Goal: Transaction & Acquisition: Purchase product/service

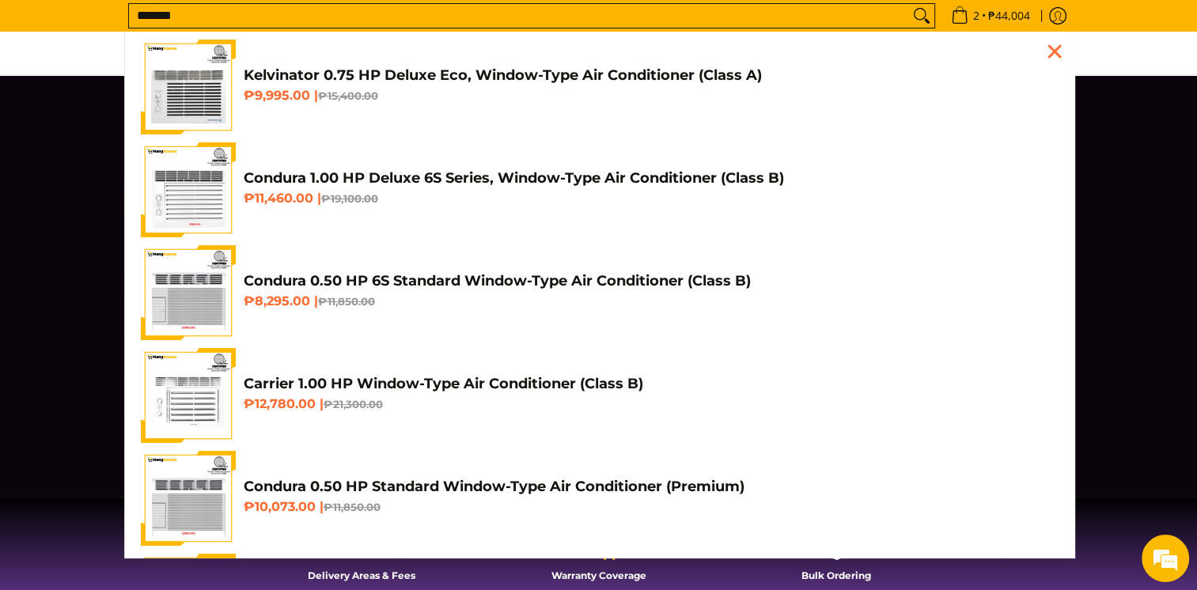
scroll to position [0, 1886]
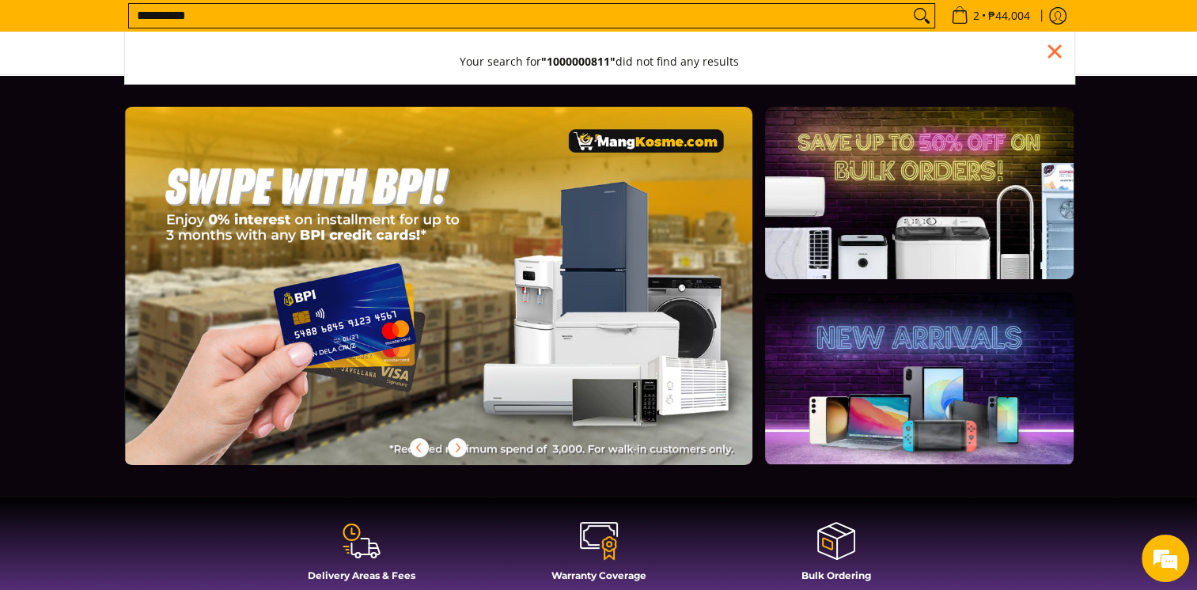
type input "**********"
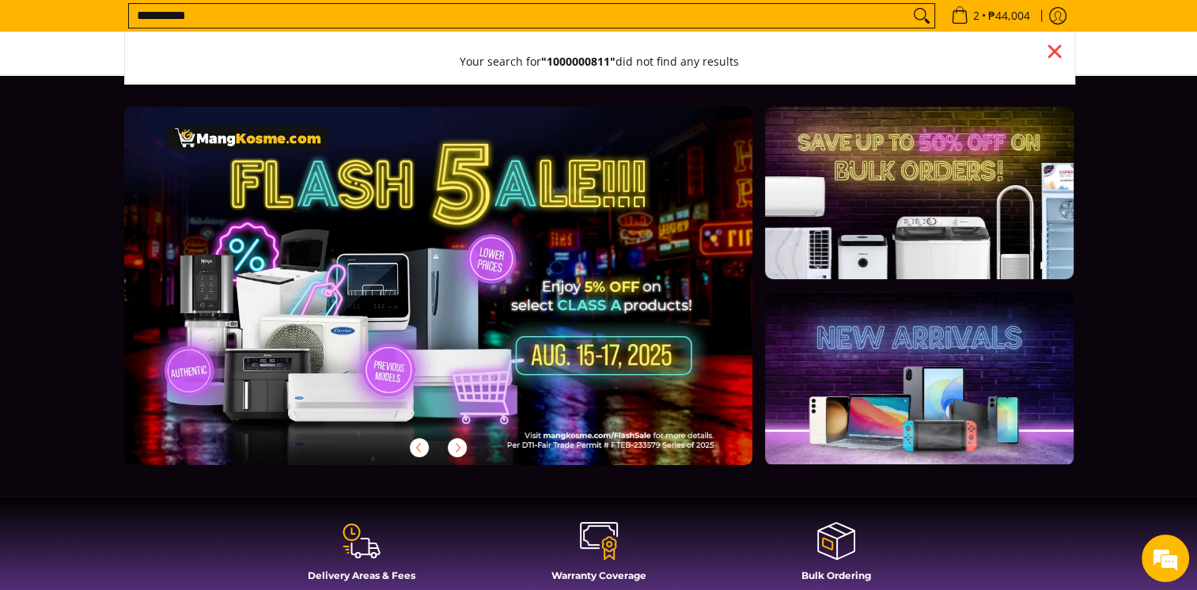
click at [1061, 68] on li "Your search for "1000000811" did not find any results" at bounding box center [599, 62] width 949 height 44
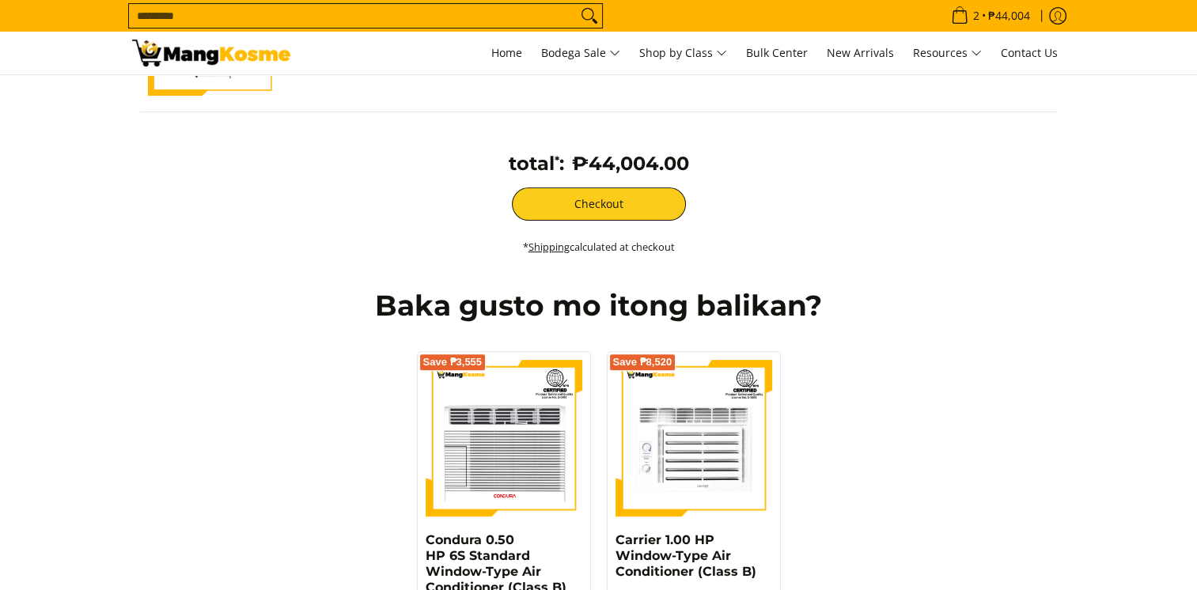
scroll to position [475, 0]
click at [491, 43] on link "Home" at bounding box center [506, 53] width 47 height 43
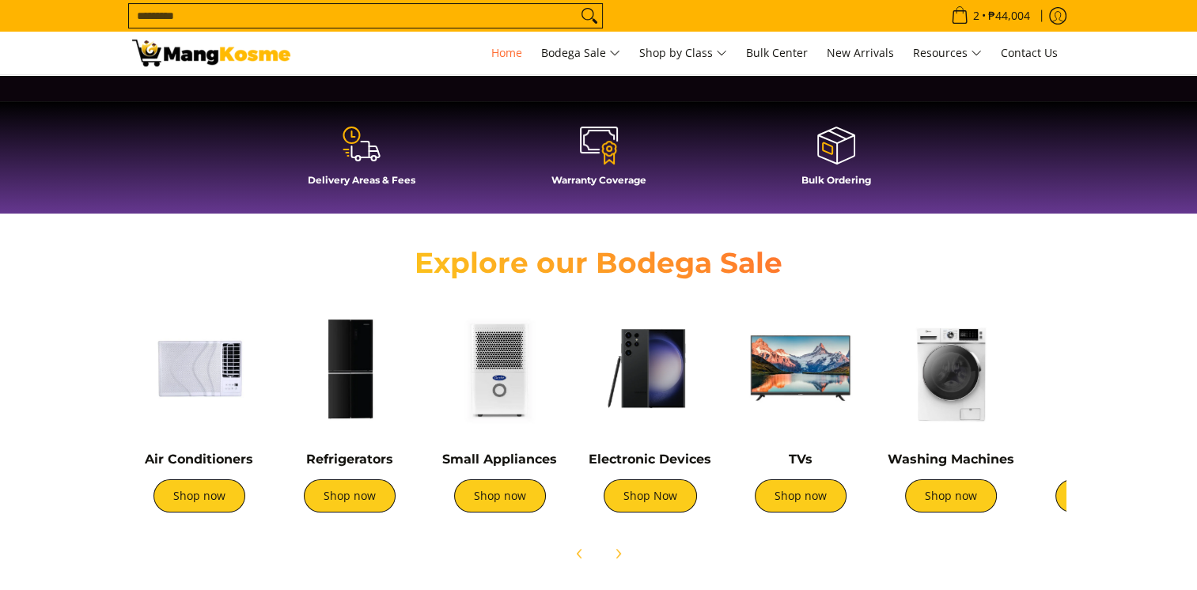
scroll to position [396, 0]
click at [373, 159] on icon at bounding box center [362, 144] width 38 height 38
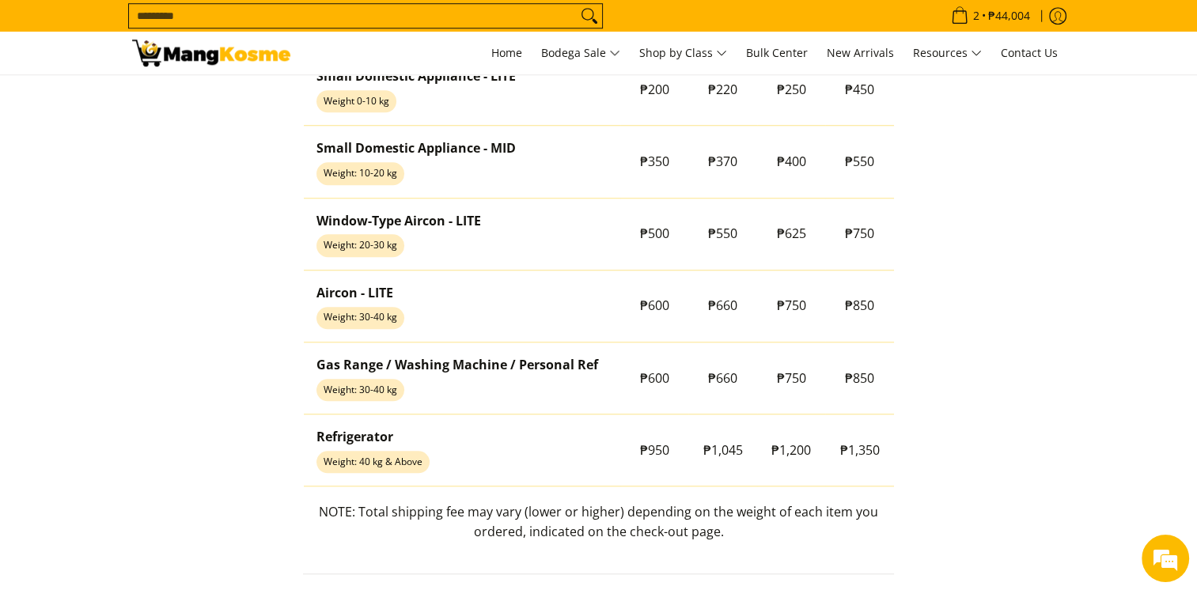
scroll to position [1345, 0]
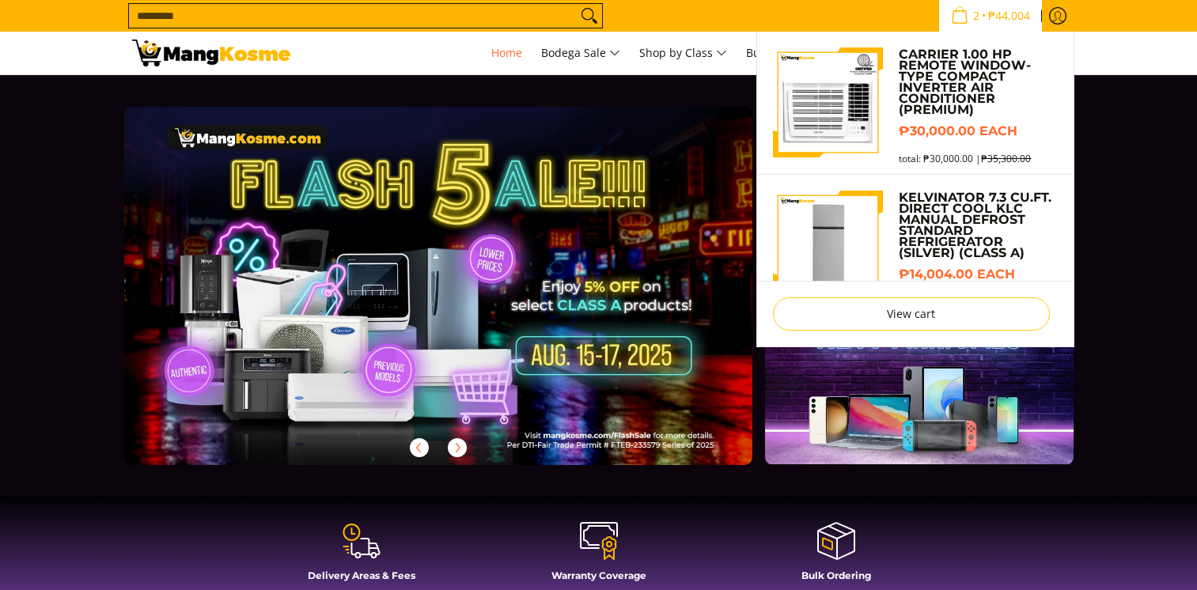
scroll to position [396, 0]
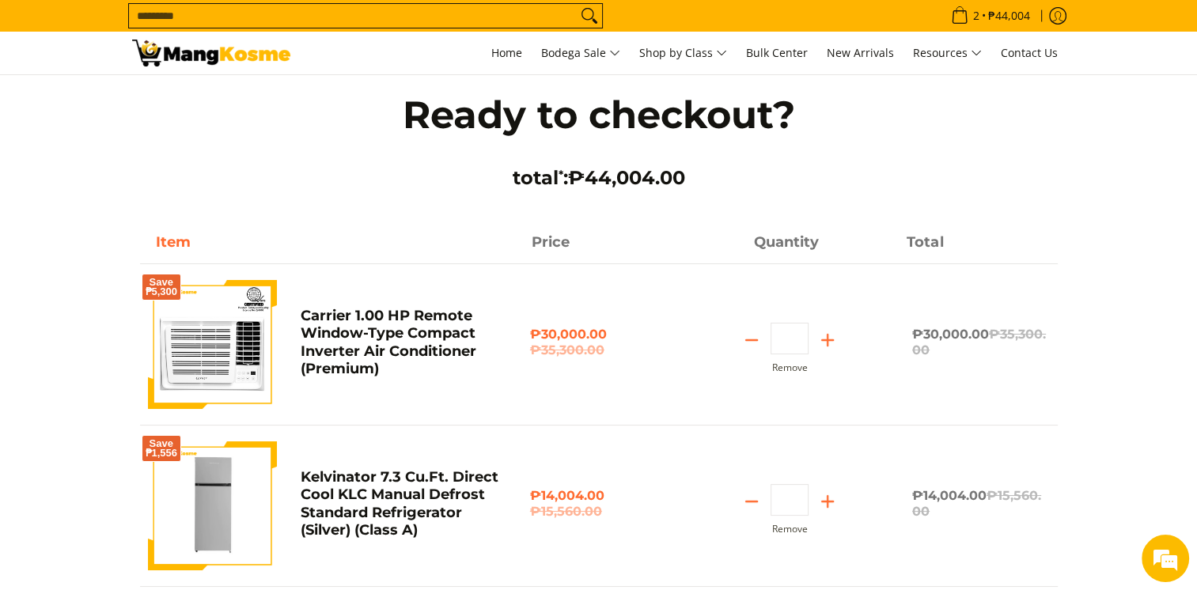
scroll to position [237, 0]
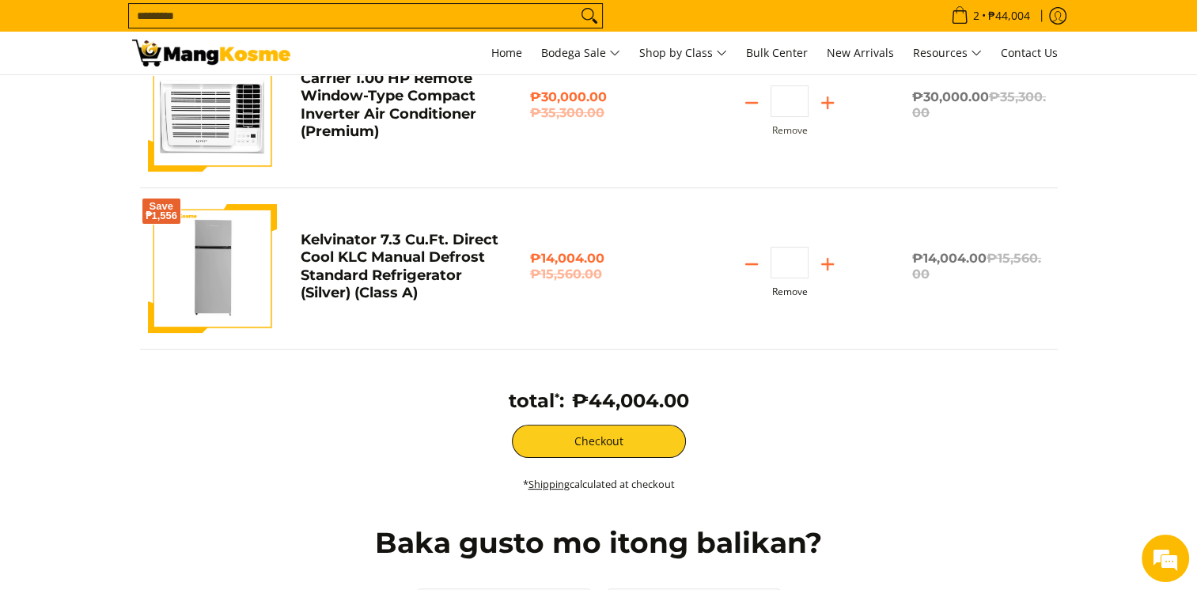
click at [791, 294] on button "Remove" at bounding box center [790, 291] width 36 height 11
type input "*"
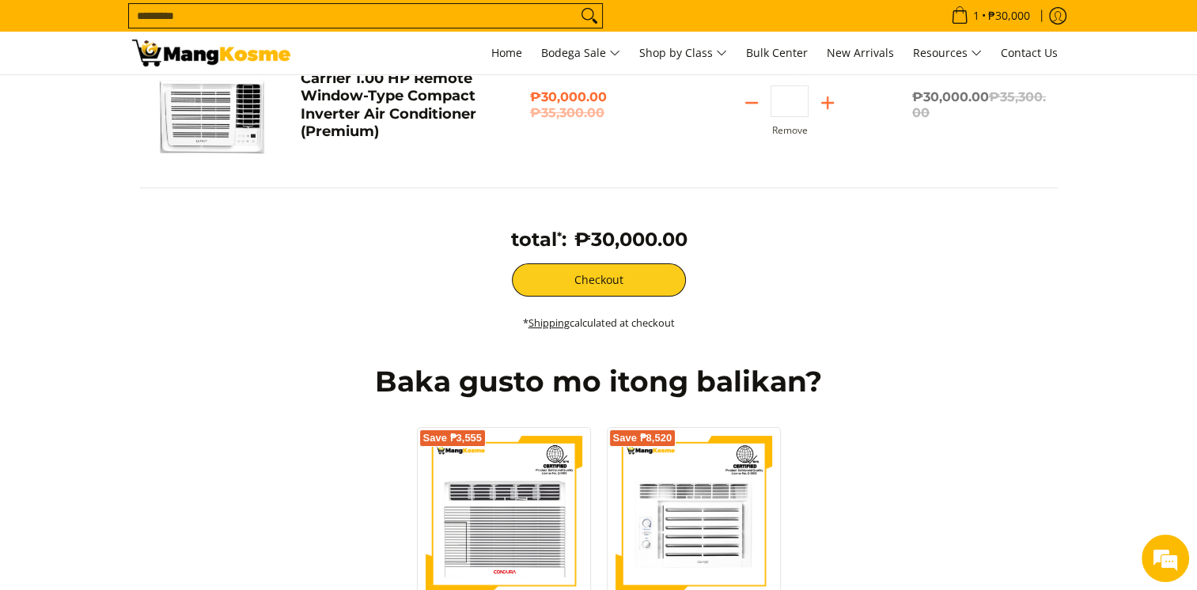
scroll to position [76, 0]
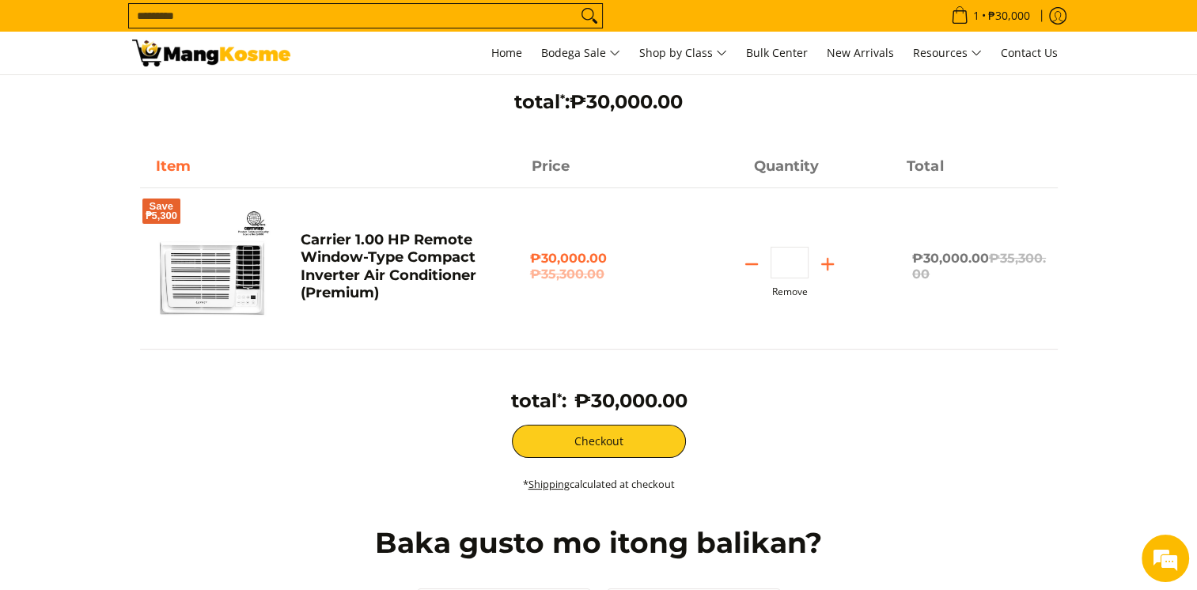
click at [781, 301] on div "Save ₱5,300 Carrier 1.00 HP Remote Window-Type Compact Inverter Air Conditioner…" at bounding box center [599, 253] width 918 height 192
click at [779, 293] on button "Remove" at bounding box center [790, 291] width 36 height 11
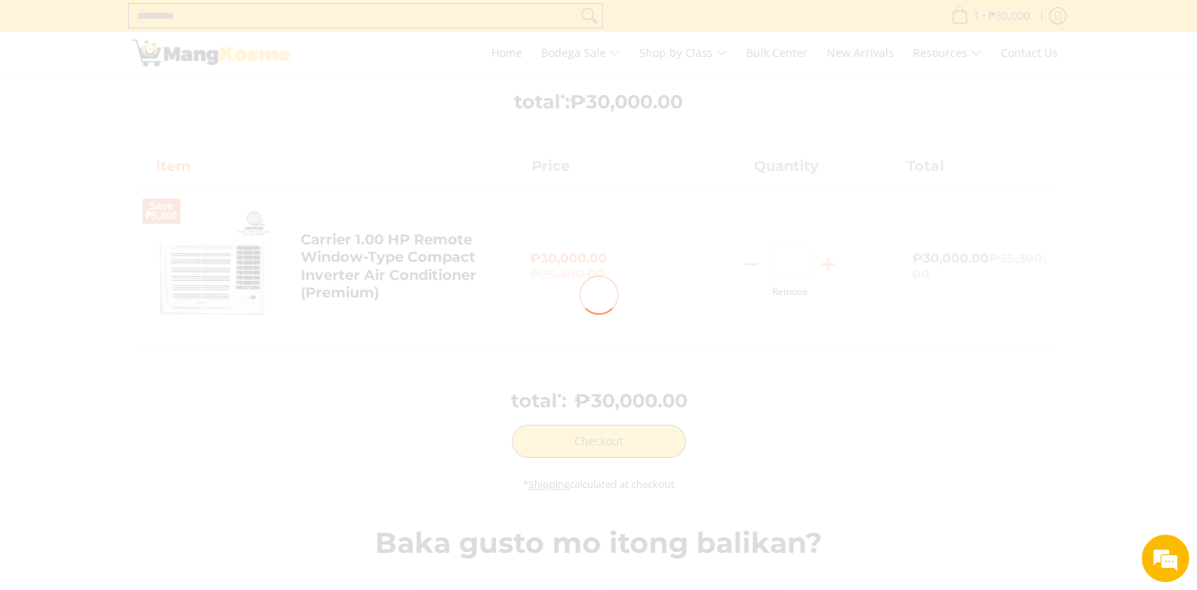
type input "*"
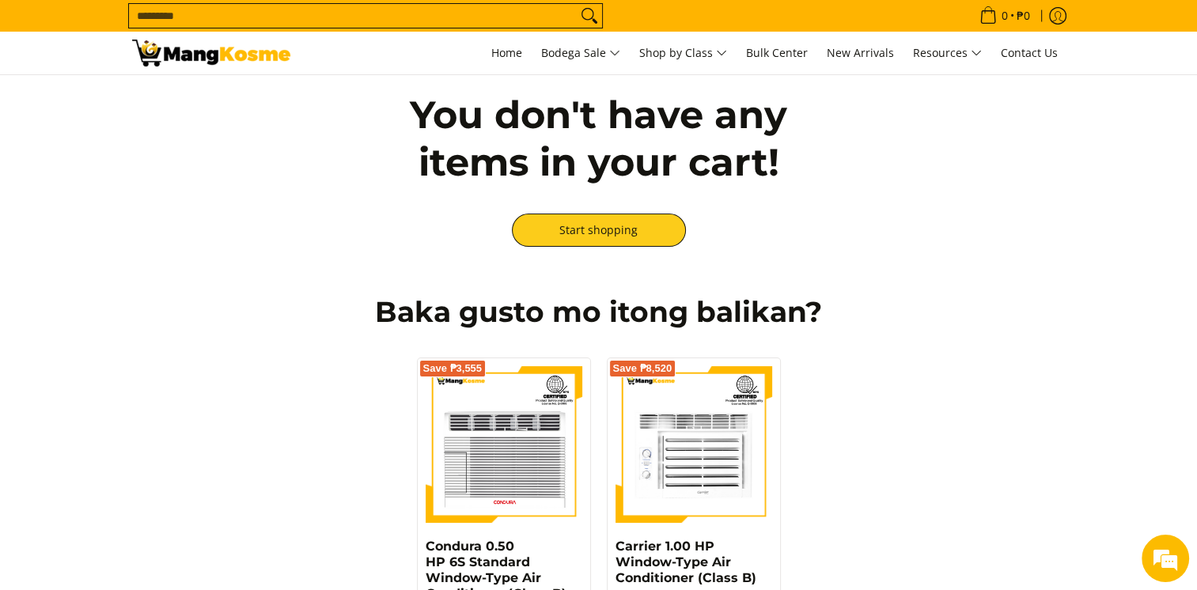
click at [379, 22] on input "Search..." at bounding box center [353, 16] width 448 height 24
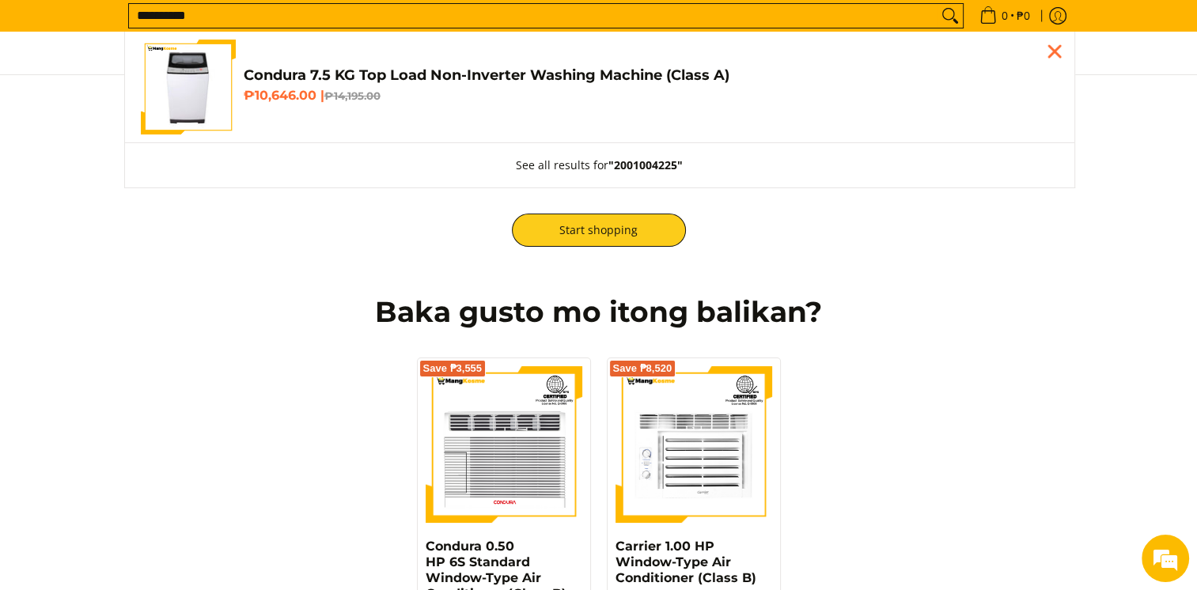
type input "**********"
click at [462, 74] on h4 "Condura 7.5 KG Top Load Non-Inverter Washing Machine (Class A)" at bounding box center [651, 75] width 815 height 18
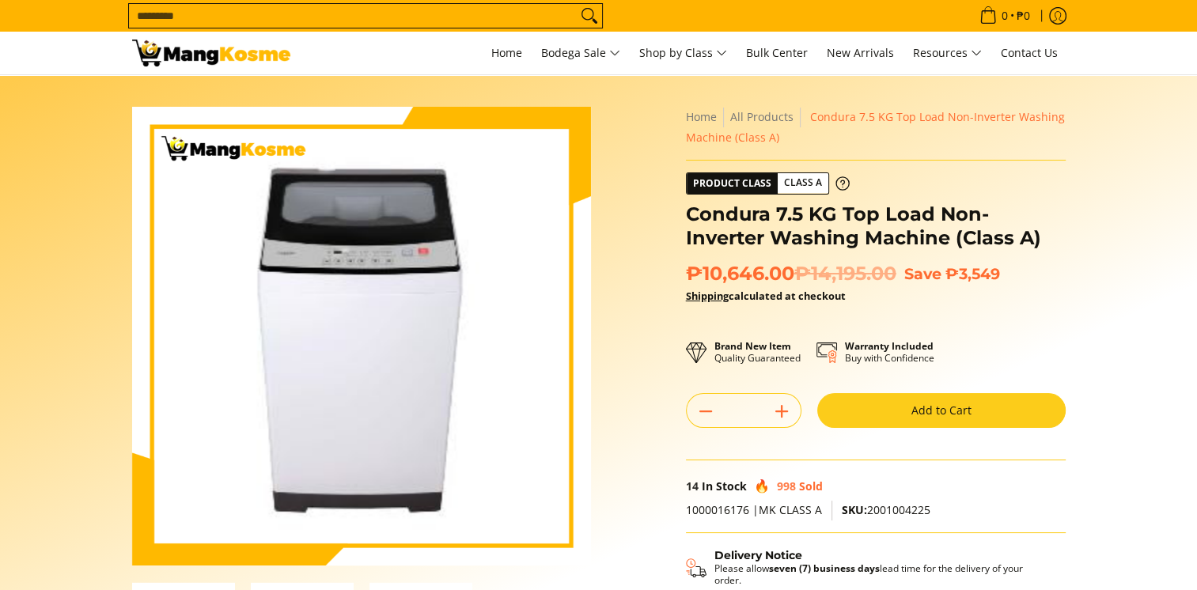
drag, startPoint x: 0, startPoint y: 0, endPoint x: 903, endPoint y: 404, distance: 989.2
click at [903, 404] on button "Add to Cart" at bounding box center [941, 410] width 248 height 35
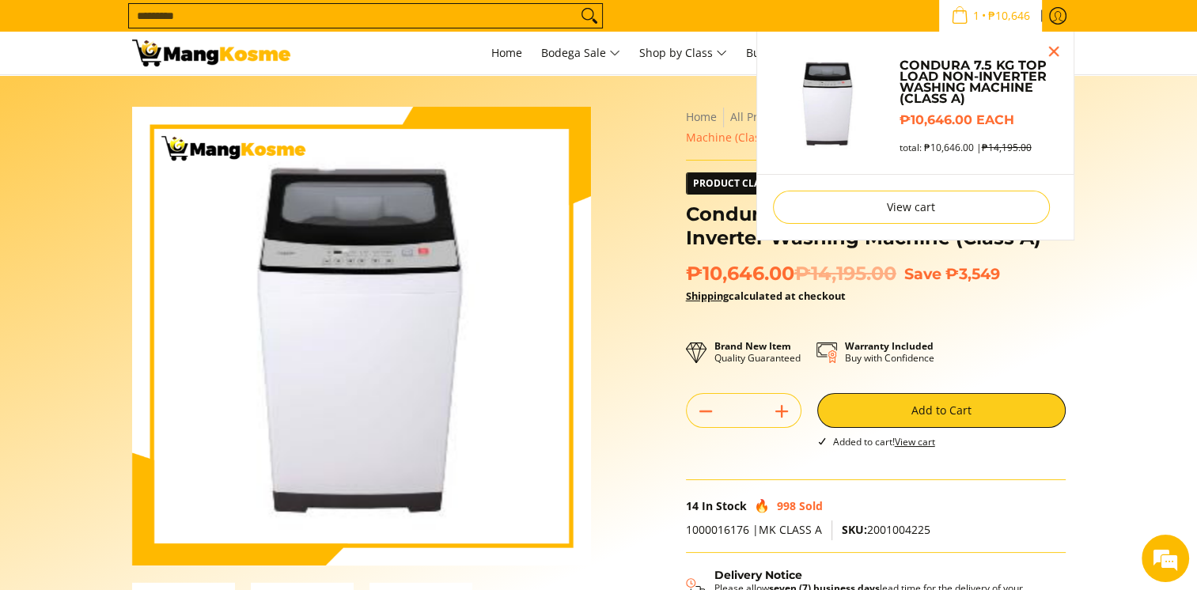
drag, startPoint x: 982, startPoint y: 18, endPoint x: 951, endPoint y: 47, distance: 42.0
click at [982, 18] on span "1 • ₱10,646" at bounding box center [990, 15] width 89 height 17
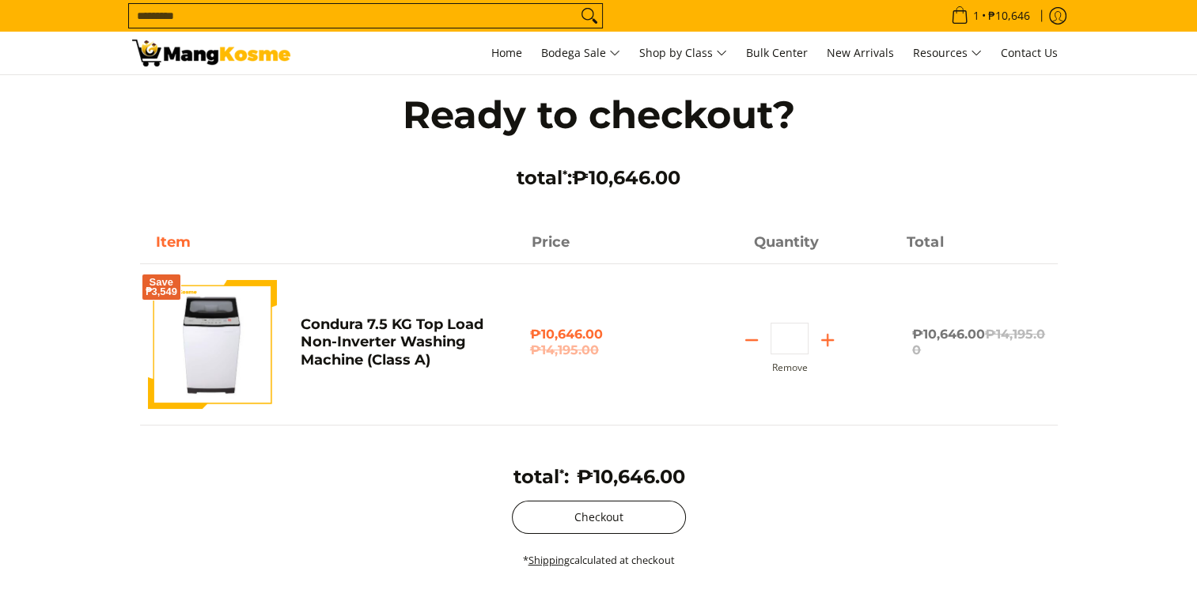
click at [579, 521] on button "Checkout" at bounding box center [599, 517] width 174 height 33
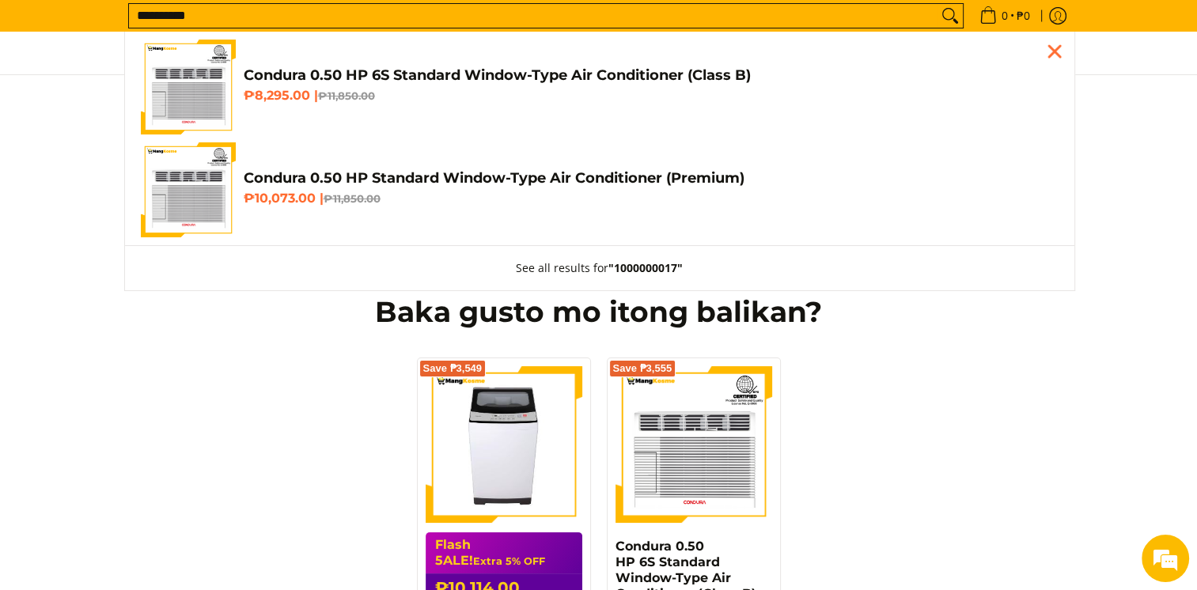
type input "**********"
click at [293, 76] on h4 "Condura 0.50 HP 6S Standard Window-Type Air Conditioner (Class B)" at bounding box center [651, 75] width 815 height 18
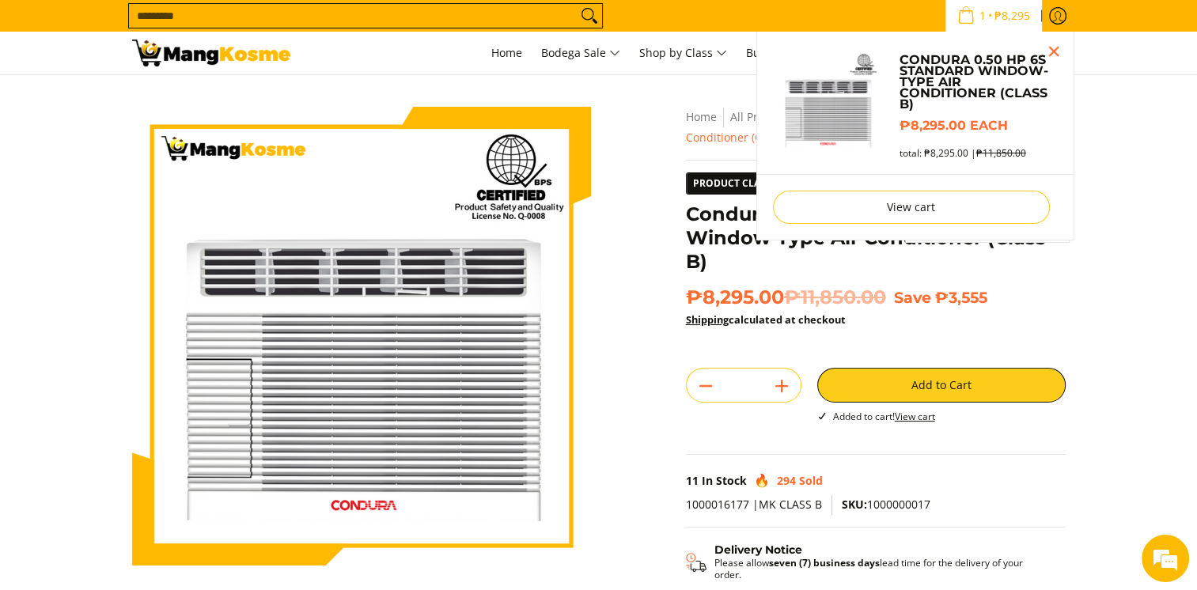
click at [987, 19] on span "1 • ₱8,295" at bounding box center [994, 15] width 82 height 17
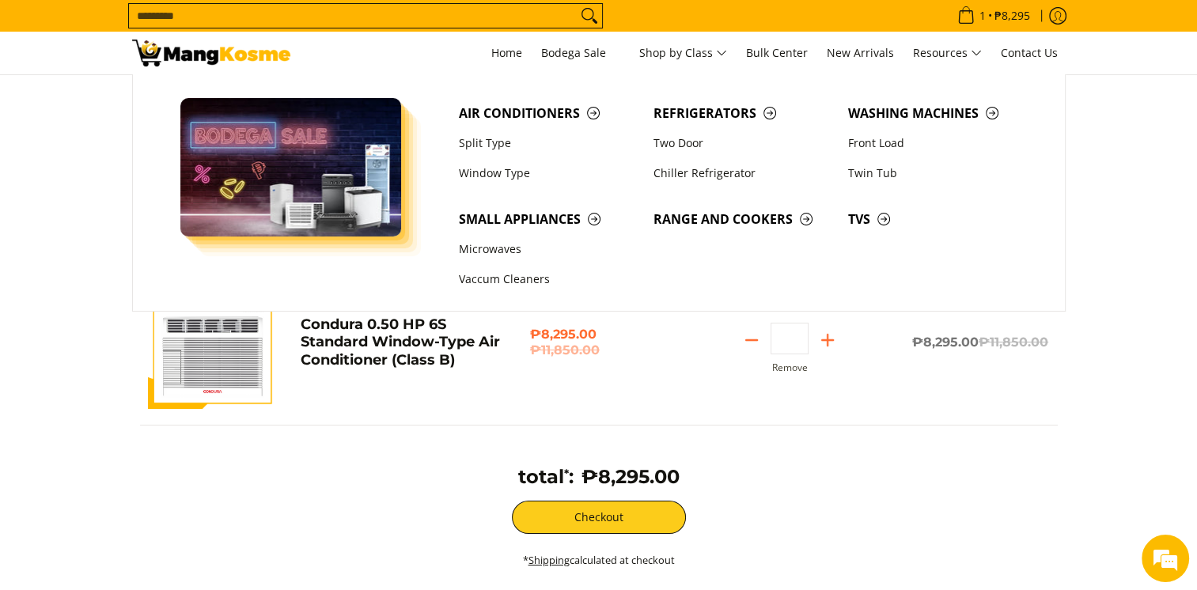
click at [526, 21] on input "Search..." at bounding box center [353, 16] width 448 height 24
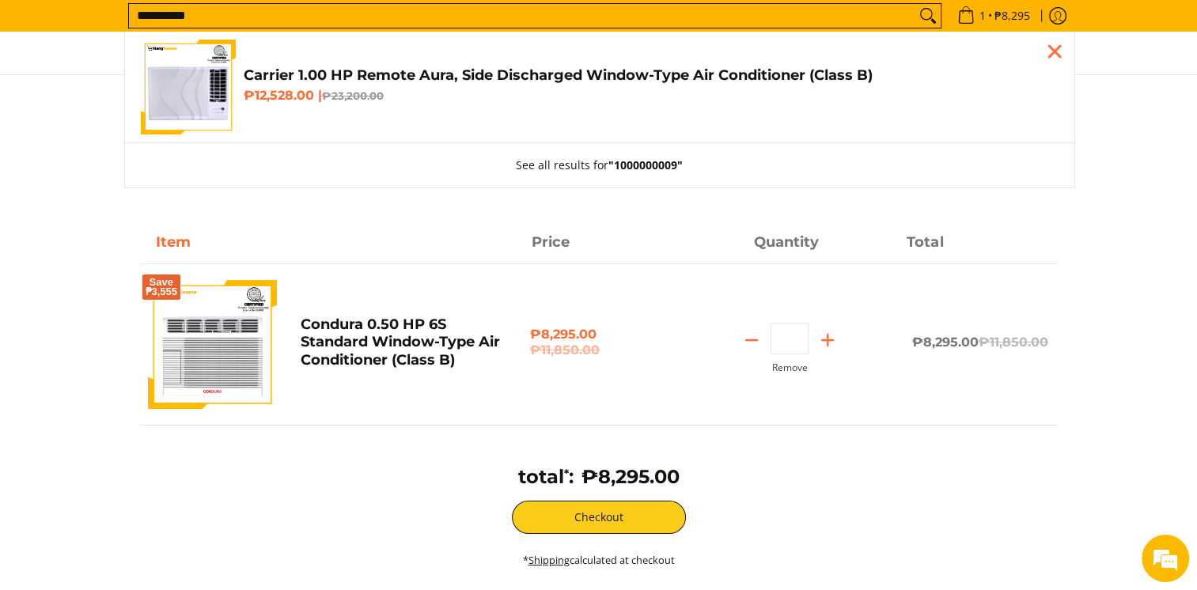
type input "**********"
click at [371, 61] on link "Carrier 1.00 HP Remote Aura, Side Discharged Window-Type Air Conditioner (Class…" at bounding box center [600, 87] width 918 height 95
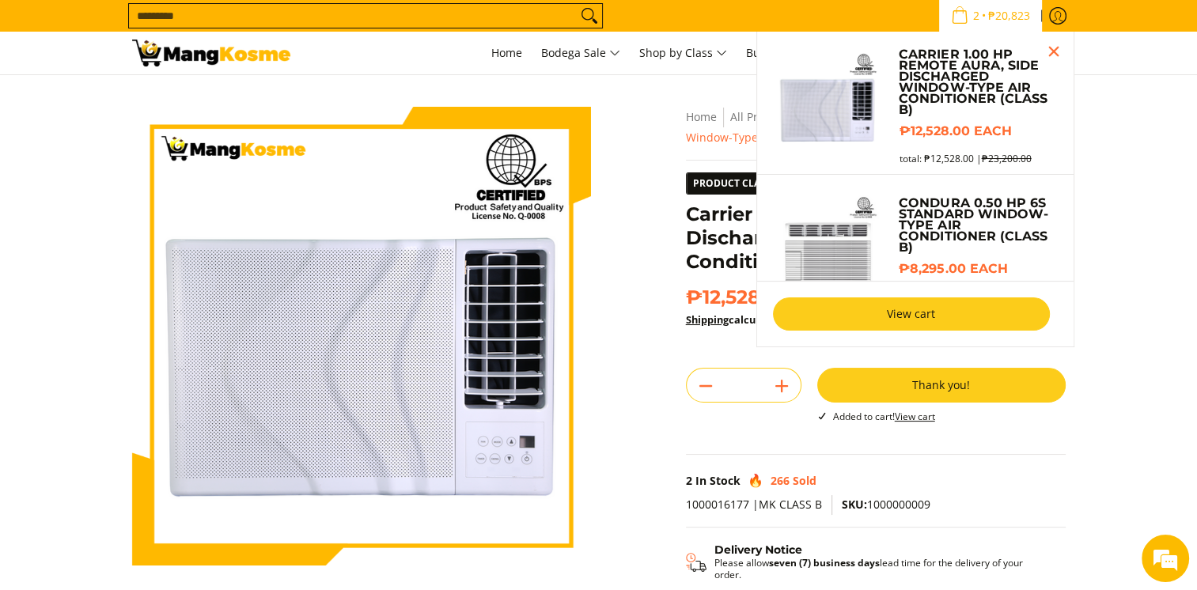
click at [861, 311] on link "View cart" at bounding box center [911, 314] width 277 height 33
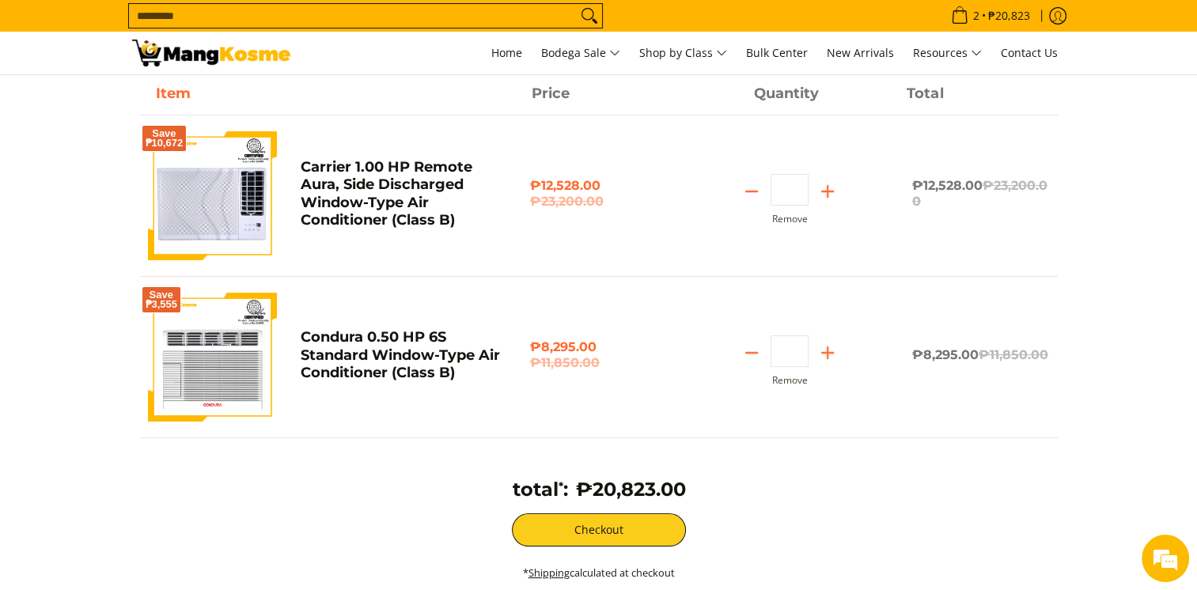
scroll to position [158, 0]
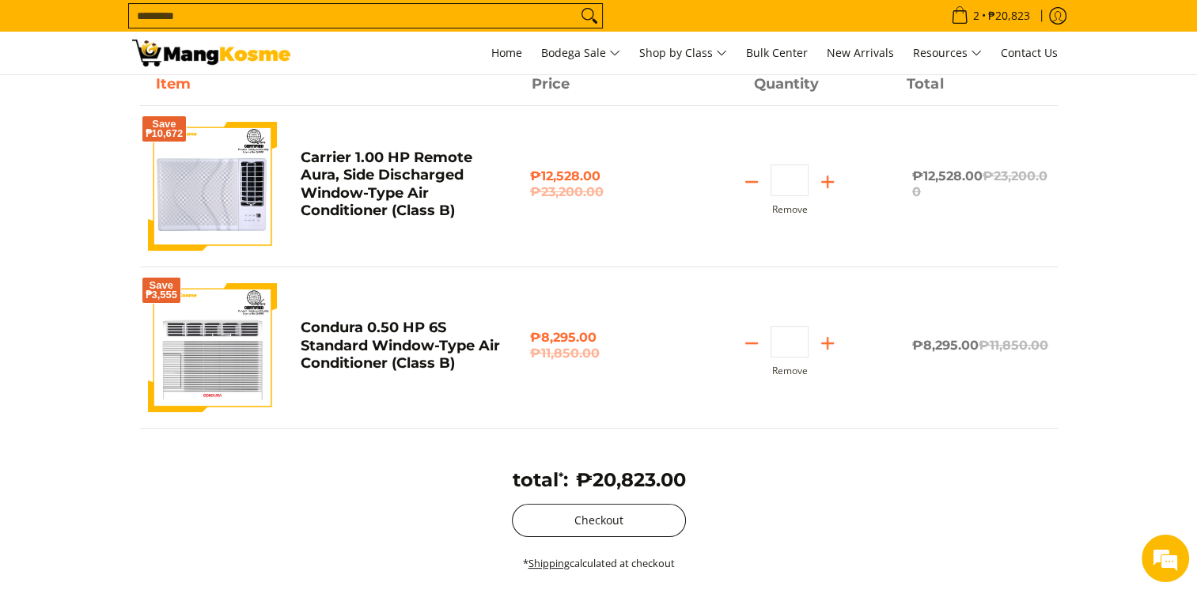
click at [593, 519] on button "Checkout" at bounding box center [599, 520] width 174 height 33
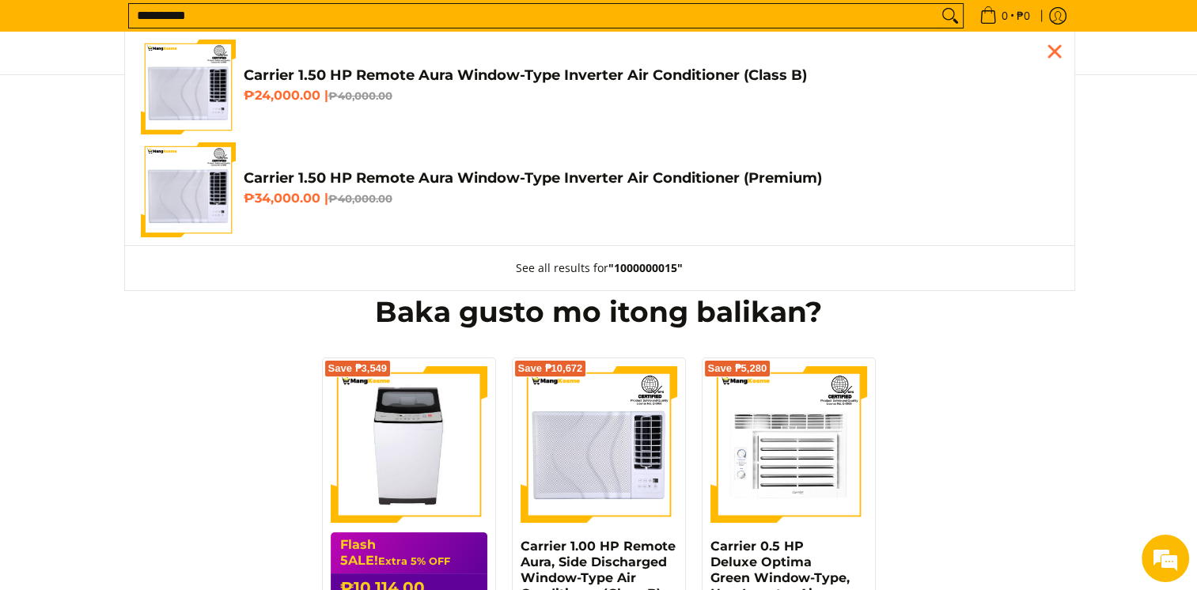
type input "**********"
click at [372, 70] on h4 "Carrier 1.50 HP Remote Aura Window-Type Inverter Air Conditioner (Class B)" at bounding box center [651, 75] width 815 height 18
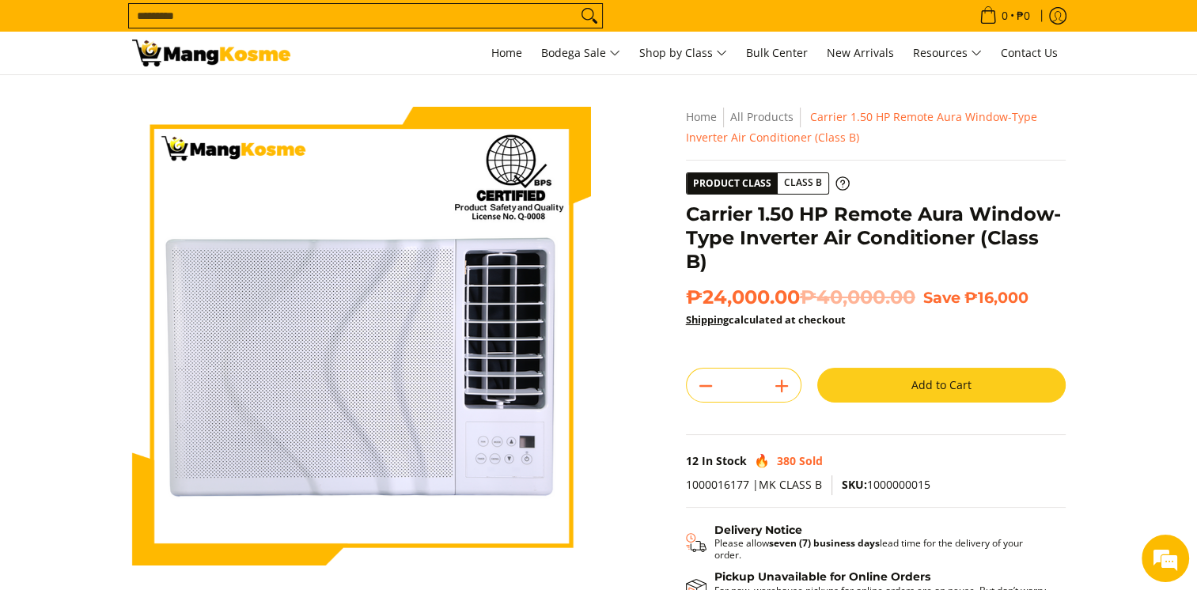
click at [879, 368] on button "Add to Cart" at bounding box center [941, 385] width 248 height 35
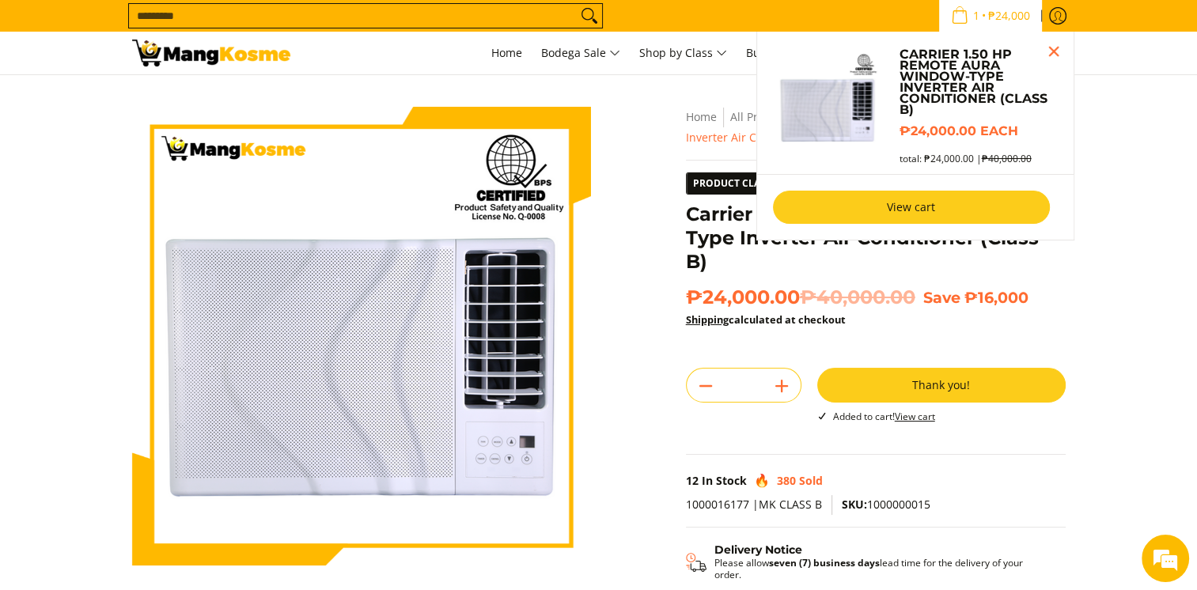
click at [849, 213] on link "View cart" at bounding box center [911, 207] width 277 height 33
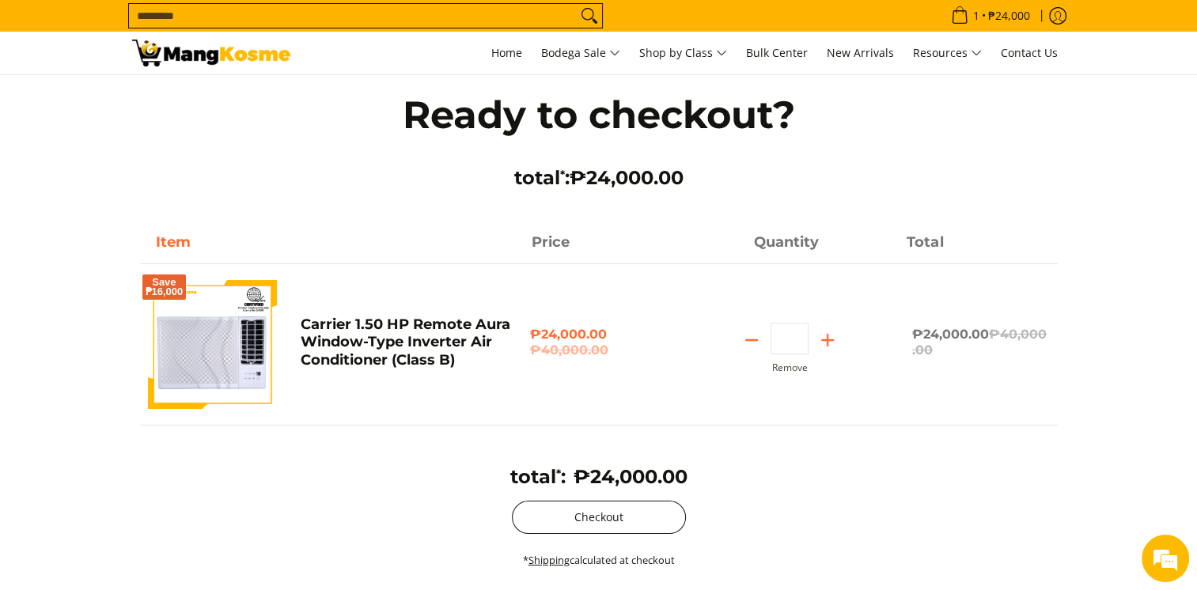
click at [582, 514] on button "Checkout" at bounding box center [599, 517] width 174 height 33
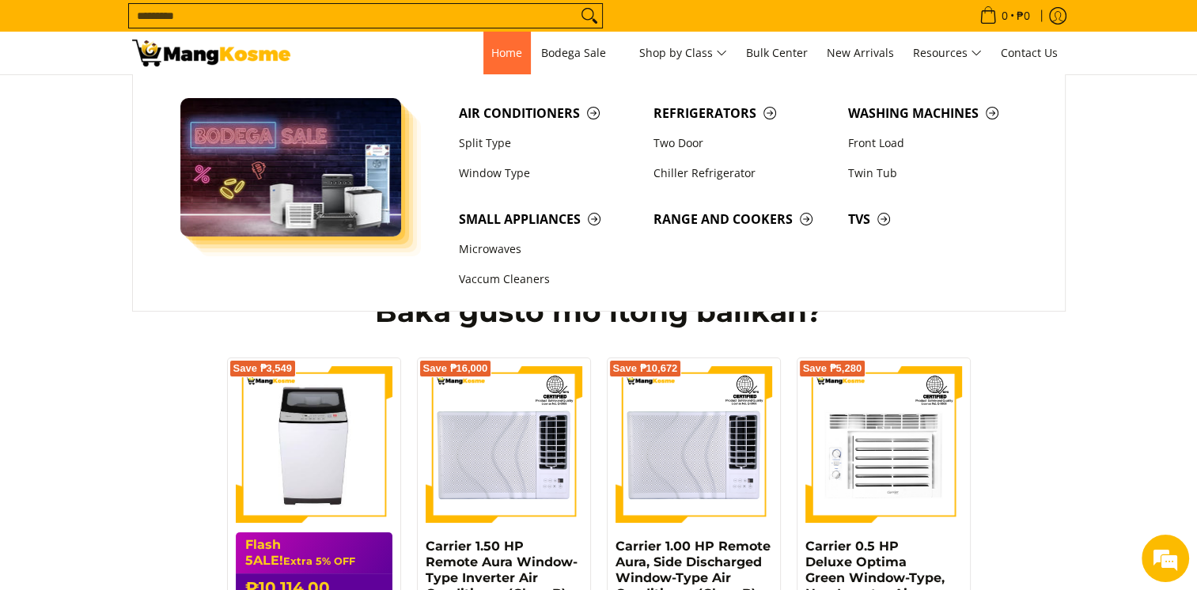
click at [511, 65] on link "Home" at bounding box center [506, 53] width 47 height 43
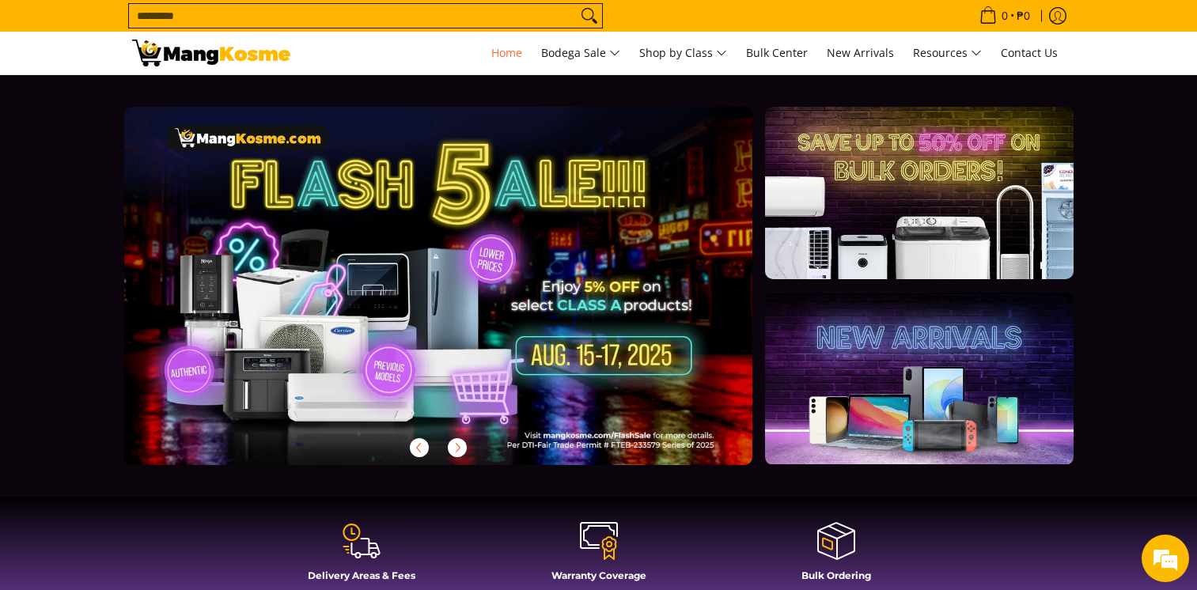
click at [355, 553] on icon at bounding box center [357, 555] width 5 height 5
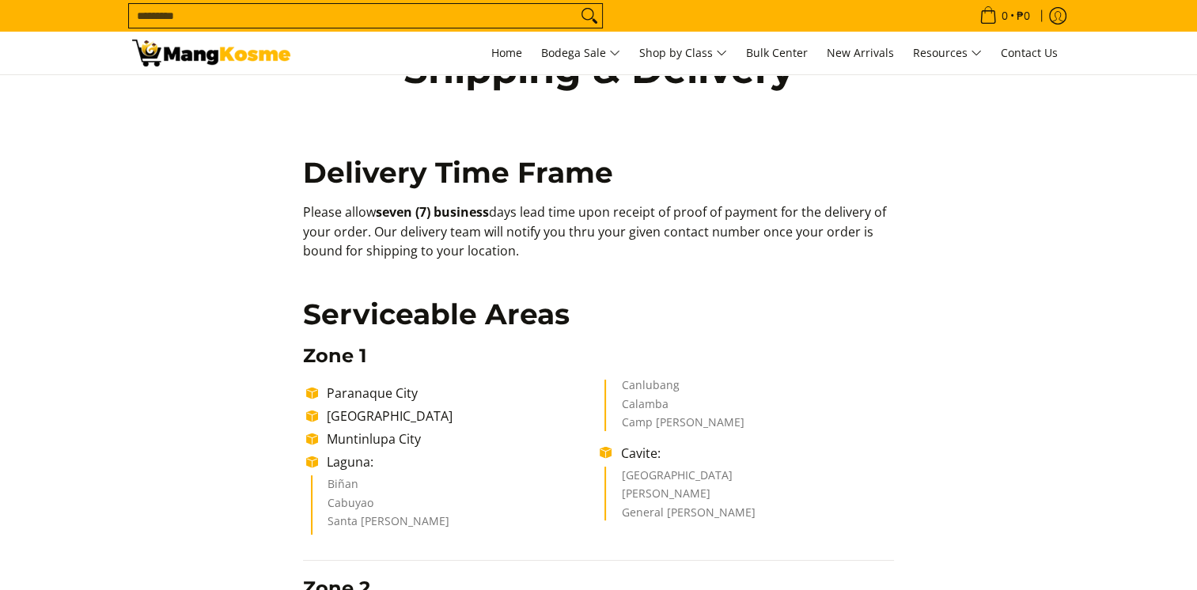
scroll to position [158, 0]
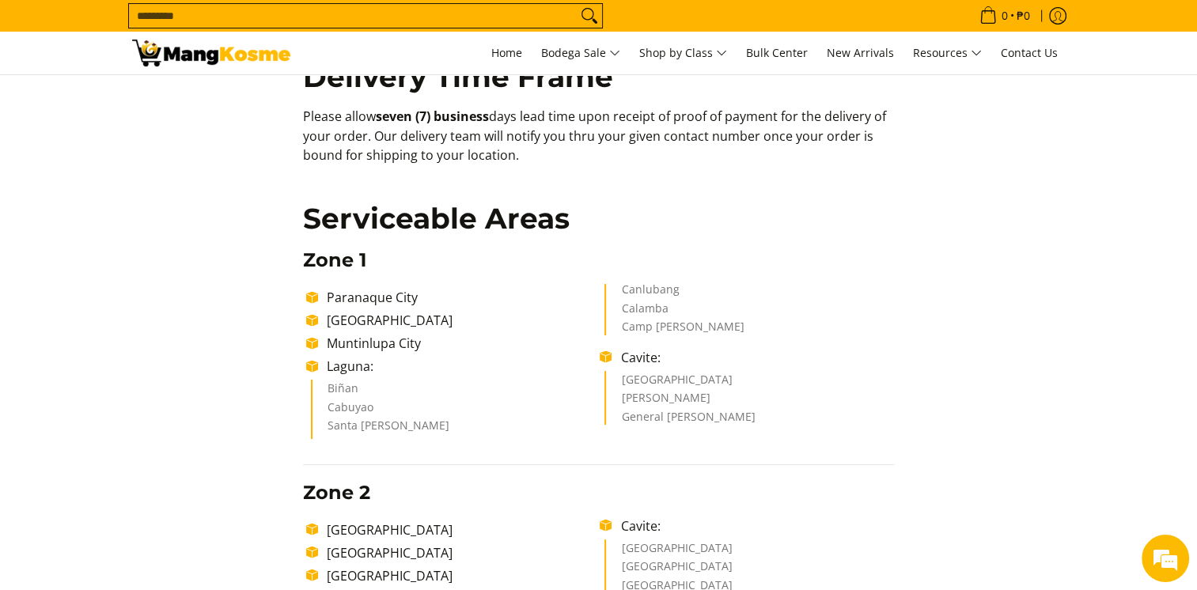
click at [401, 296] on span "Paranaque City" at bounding box center [372, 297] width 91 height 17
click at [399, 288] on li "Paranaque City" at bounding box center [459, 297] width 281 height 19
click at [171, 16] on input "Search..." at bounding box center [353, 16] width 448 height 24
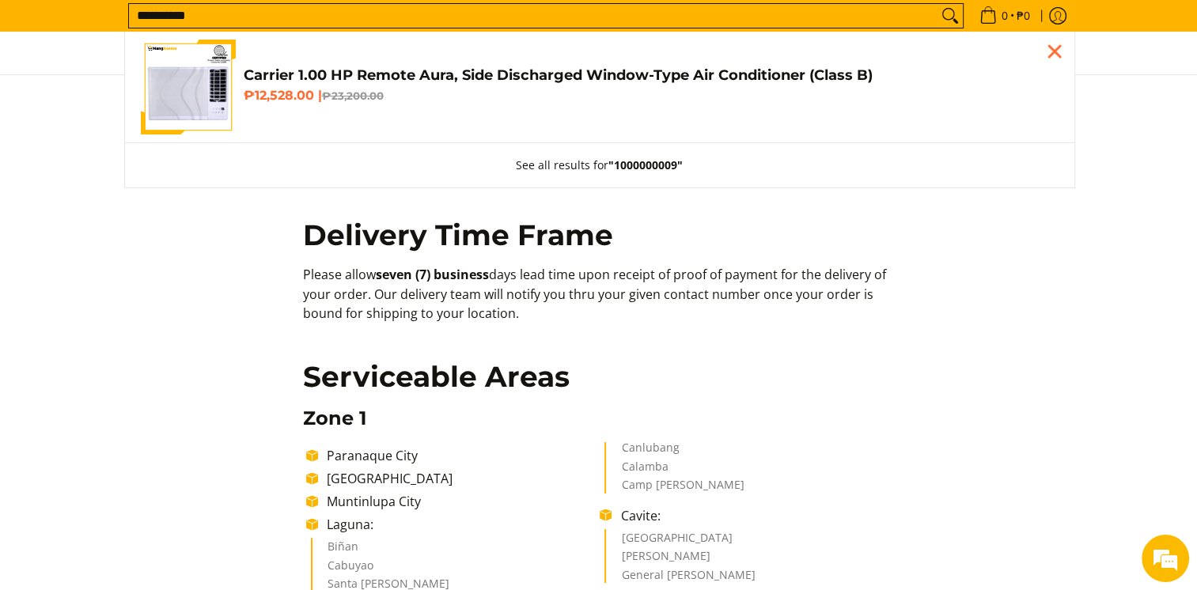
type input "**********"
click at [324, 68] on h4 "Carrier 1.00 HP Remote Aura, Side Discharged Window-Type Air Conditioner (Class…" at bounding box center [651, 75] width 815 height 18
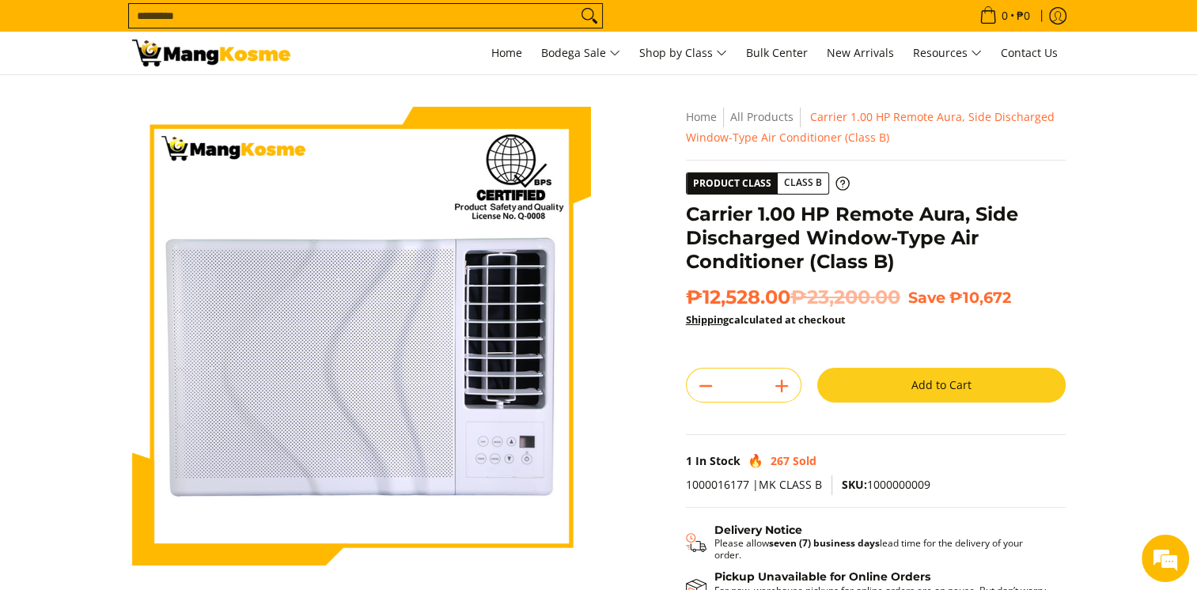
click at [938, 377] on button "Add to Cart" at bounding box center [941, 385] width 248 height 35
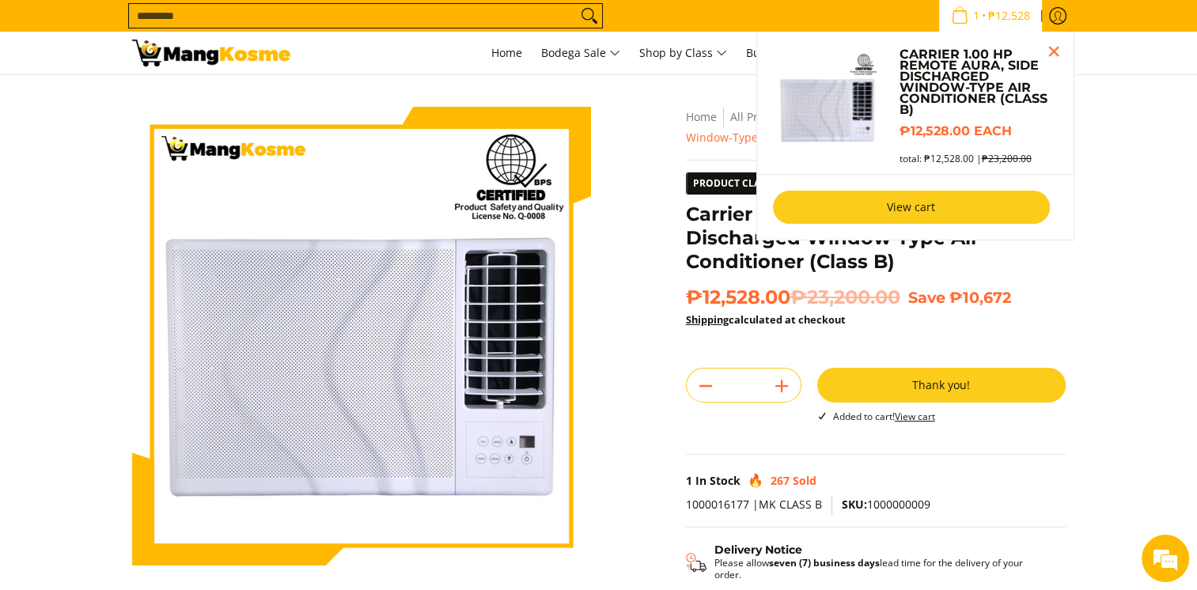
click at [938, 211] on link "View cart" at bounding box center [911, 207] width 277 height 33
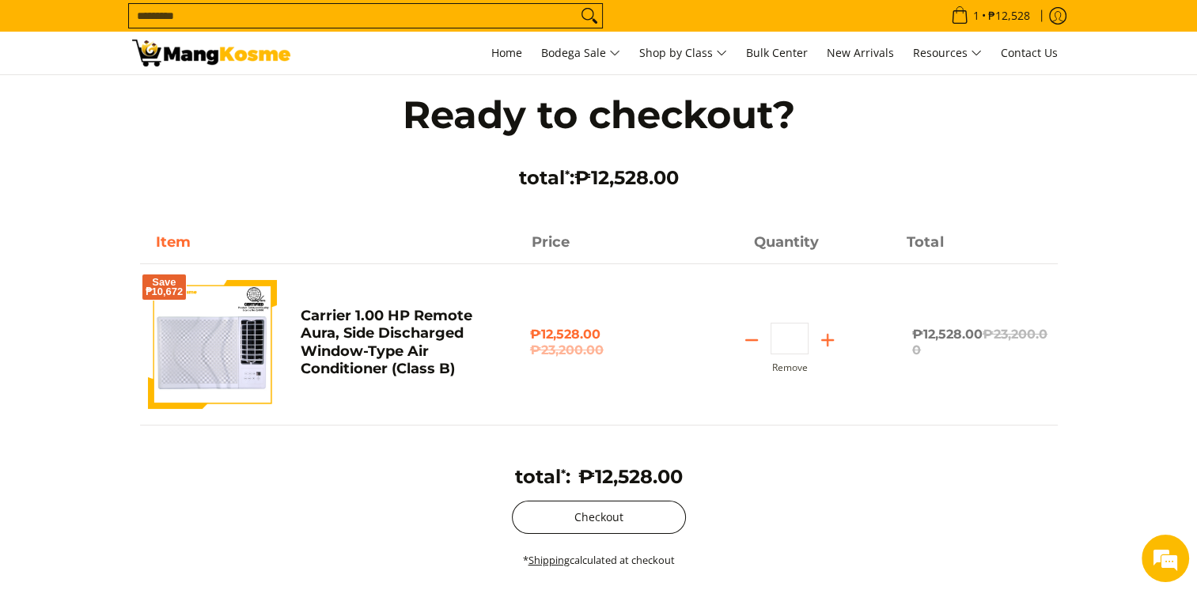
click at [608, 501] on button "Checkout" at bounding box center [599, 517] width 174 height 33
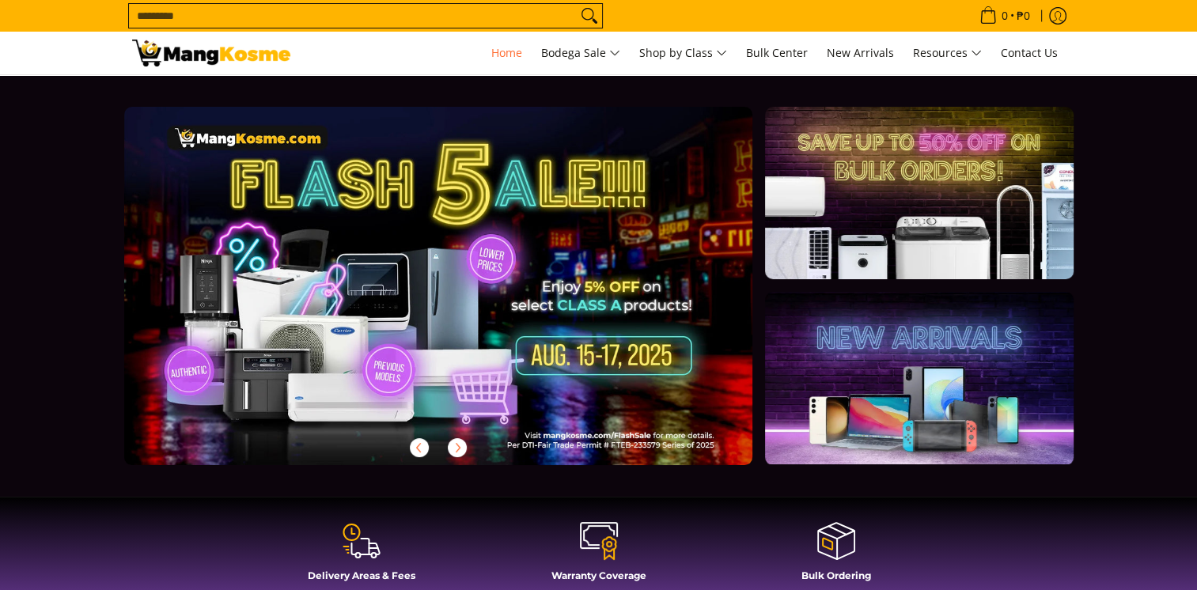
click at [145, 6] on input "Search..." at bounding box center [353, 16] width 448 height 24
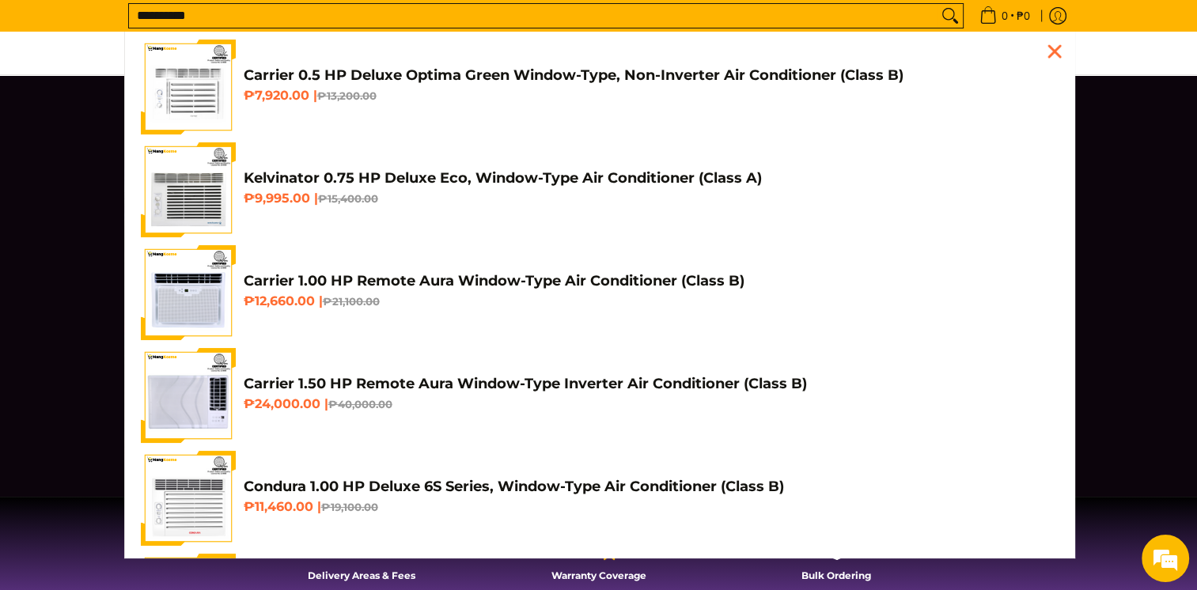
scroll to position [0, 1258]
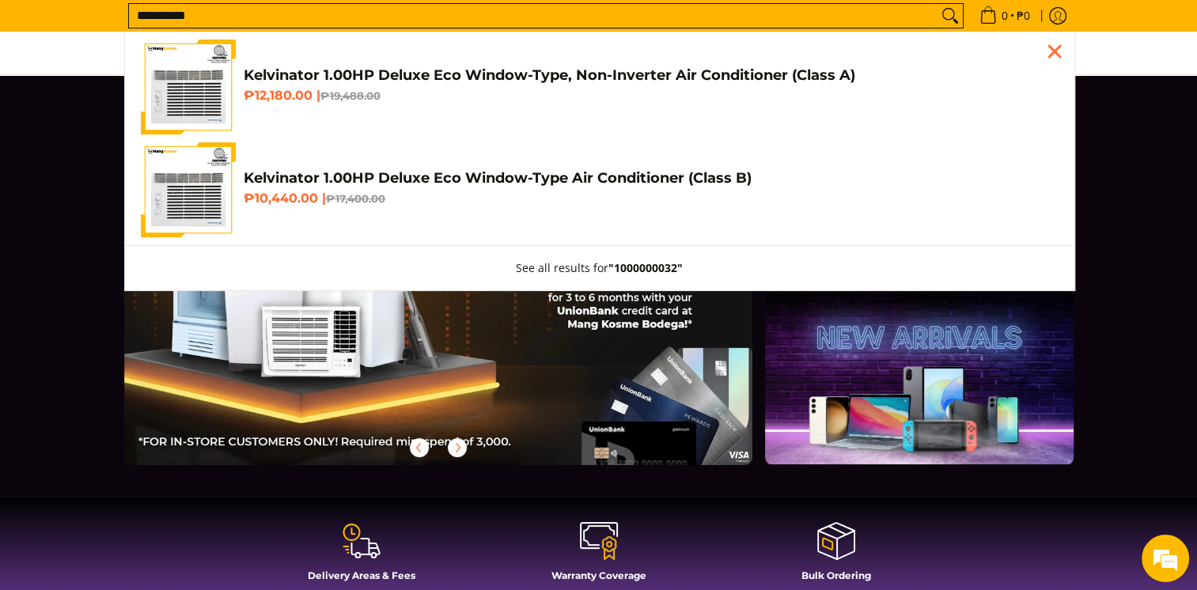
type input "**********"
click at [276, 69] on h4 "Kelvinator 1.00HP Deluxe Eco Window-Type, Non-Inverter Air Conditioner (Class A)" at bounding box center [651, 75] width 815 height 18
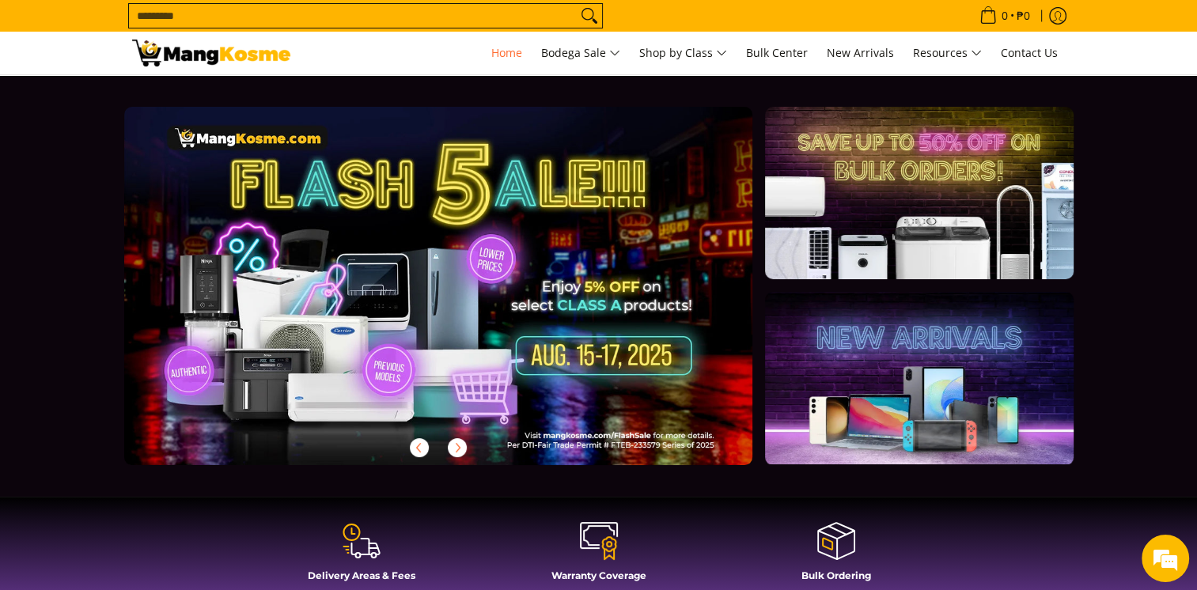
click at [148, 9] on input "Search..." at bounding box center [353, 16] width 448 height 24
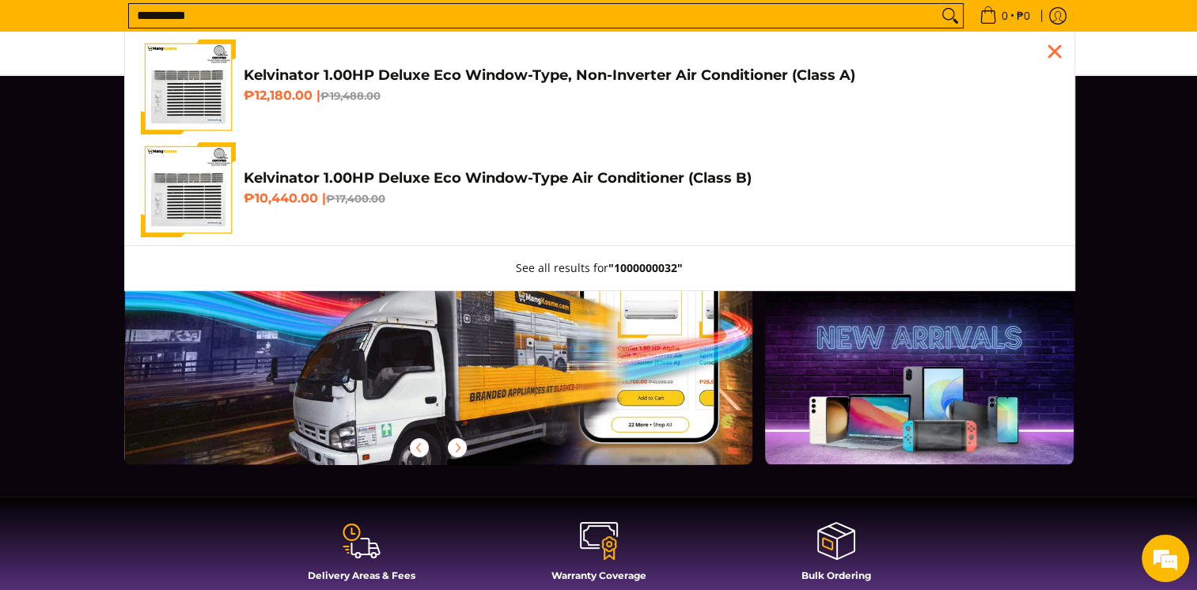
scroll to position [0, 629]
type input "**********"
click at [296, 173] on h4 "Kelvinator 1.00HP Deluxe Eco Window-Type Air Conditioner (Class B)" at bounding box center [651, 178] width 815 height 18
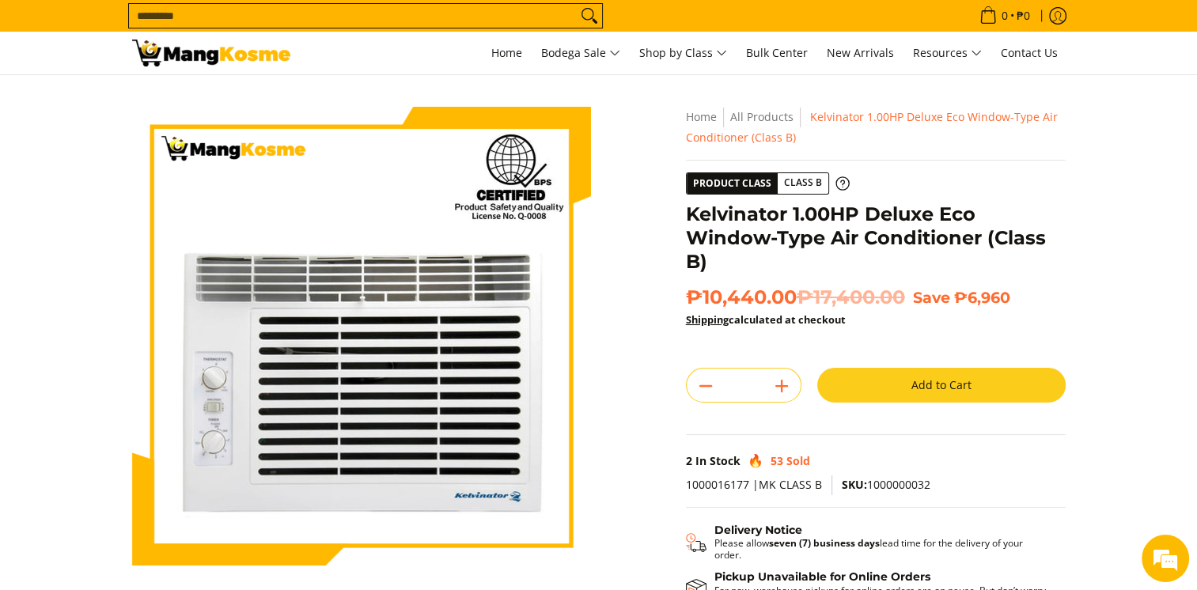
click at [867, 385] on button "Add to Cart" at bounding box center [941, 385] width 248 height 35
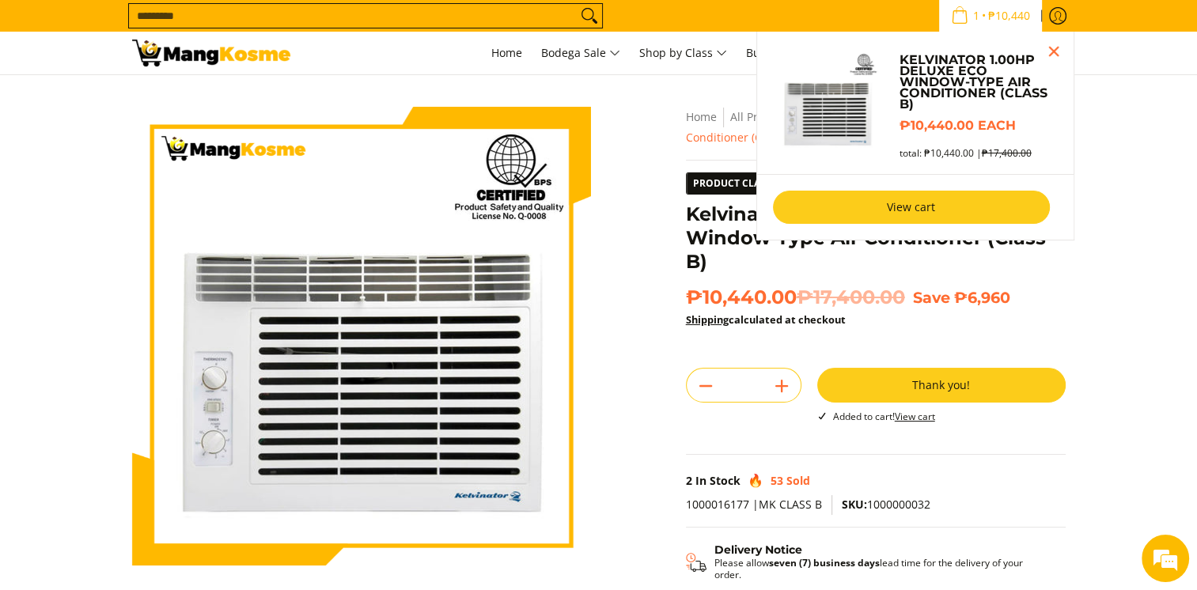
click at [899, 210] on link "View cart" at bounding box center [911, 207] width 277 height 33
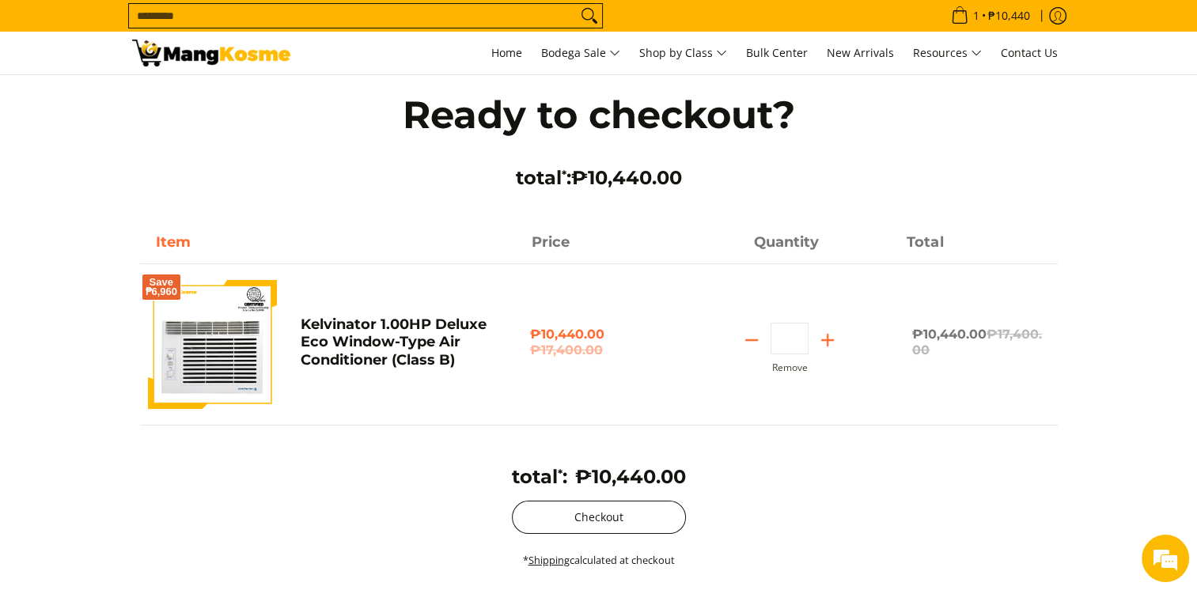
click at [563, 505] on button "Checkout" at bounding box center [599, 517] width 174 height 33
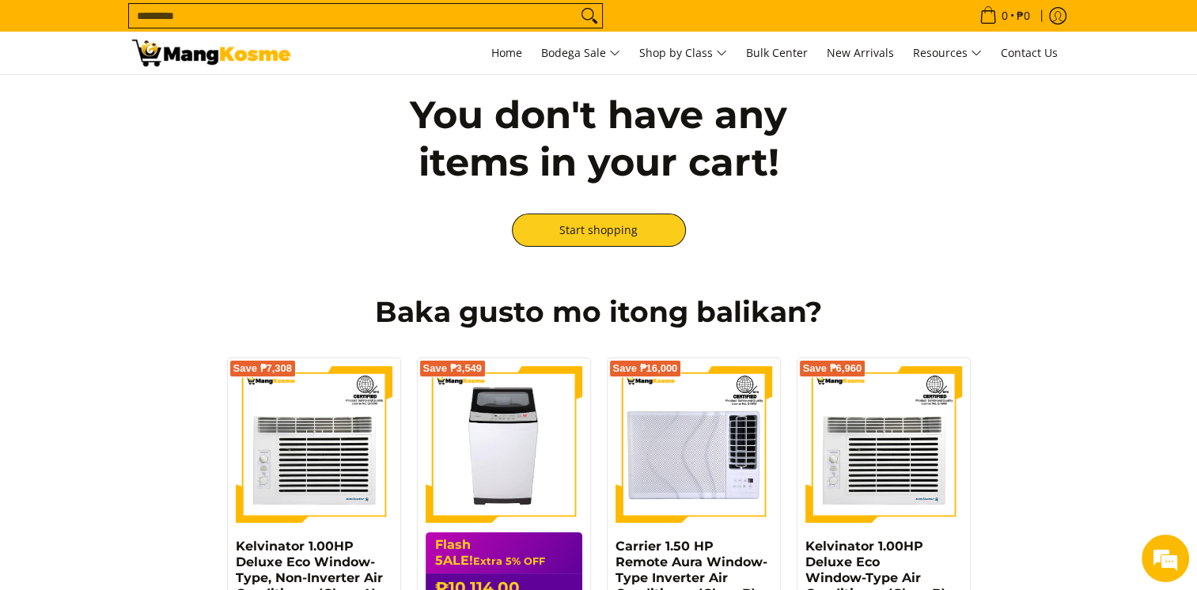
click at [371, 21] on input "Search..." at bounding box center [353, 16] width 448 height 24
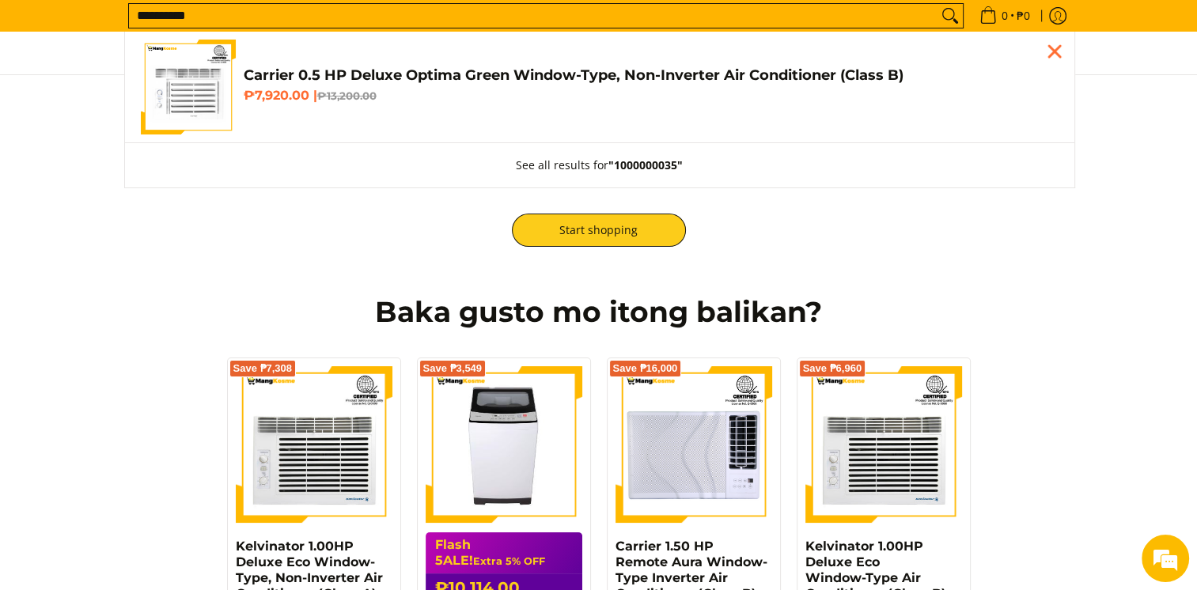
type input "**********"
click at [361, 70] on h4 "Carrier 0.5 HP Deluxe Optima Green Window-Type, Non-Inverter Air Conditioner (C…" at bounding box center [651, 75] width 815 height 18
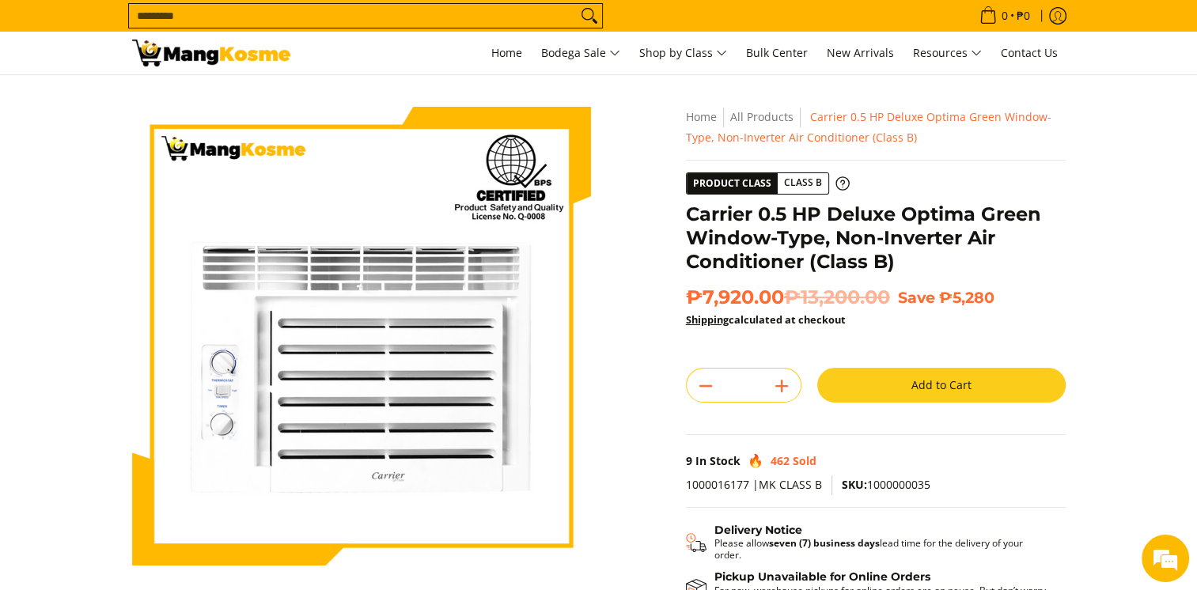
click at [927, 381] on button "Add to Cart" at bounding box center [941, 385] width 248 height 35
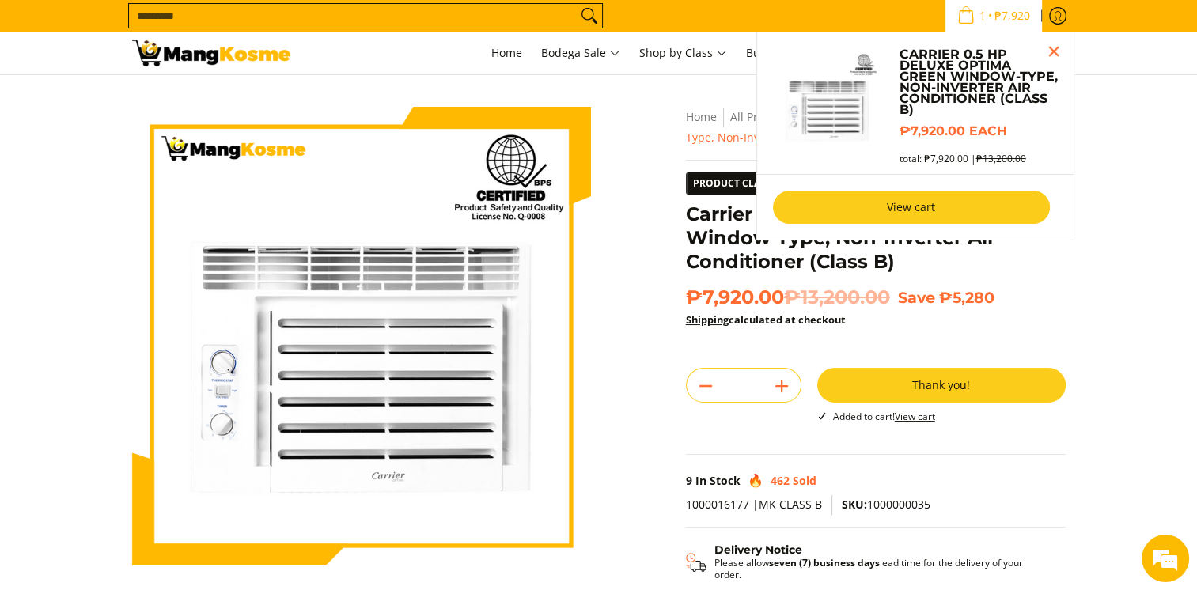
click at [928, 217] on link "View cart" at bounding box center [911, 207] width 277 height 33
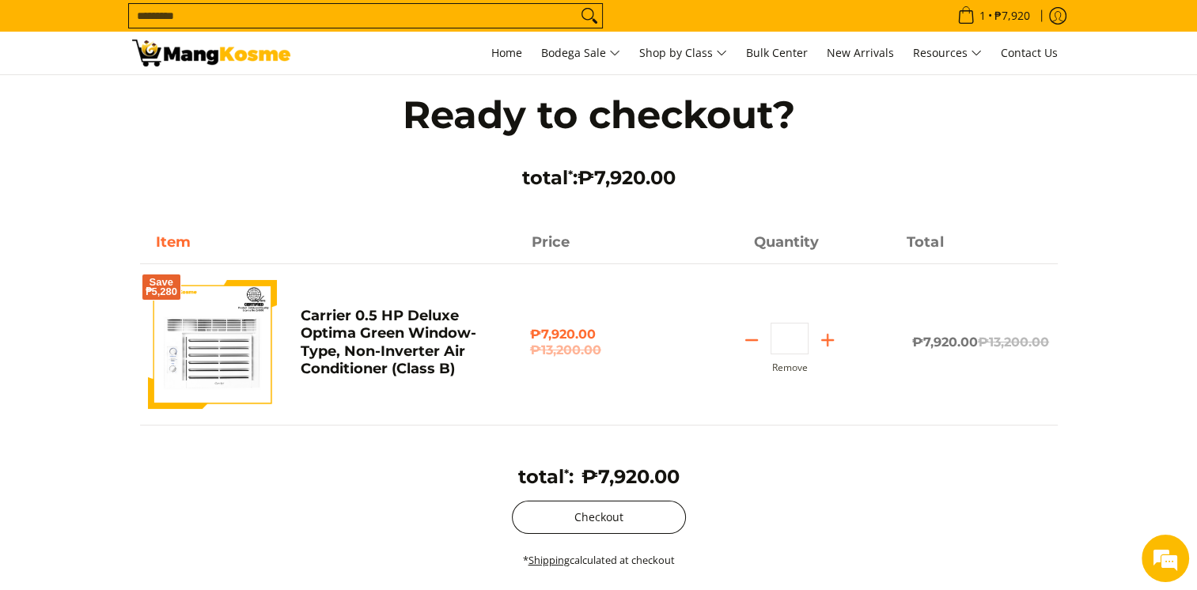
click at [654, 531] on button "Checkout" at bounding box center [599, 517] width 174 height 33
click at [654, 521] on button "Checkout" at bounding box center [599, 517] width 174 height 33
